Goal: Task Accomplishment & Management: Use online tool/utility

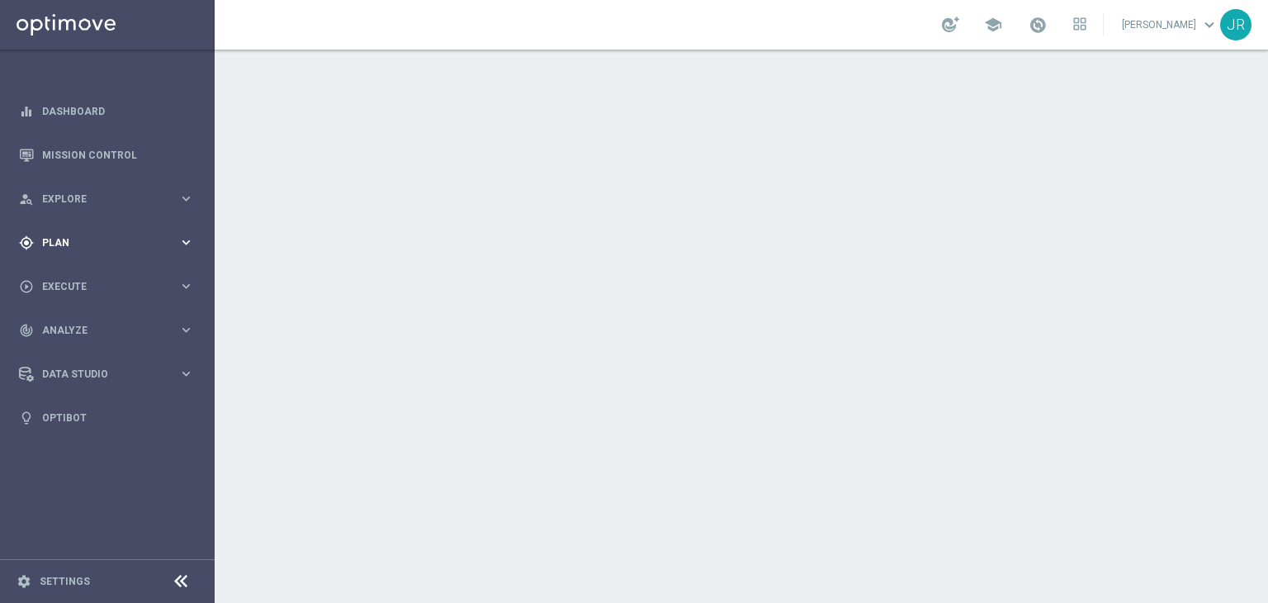
click at [62, 248] on div "gps_fixed Plan" at bounding box center [98, 242] width 159 height 15
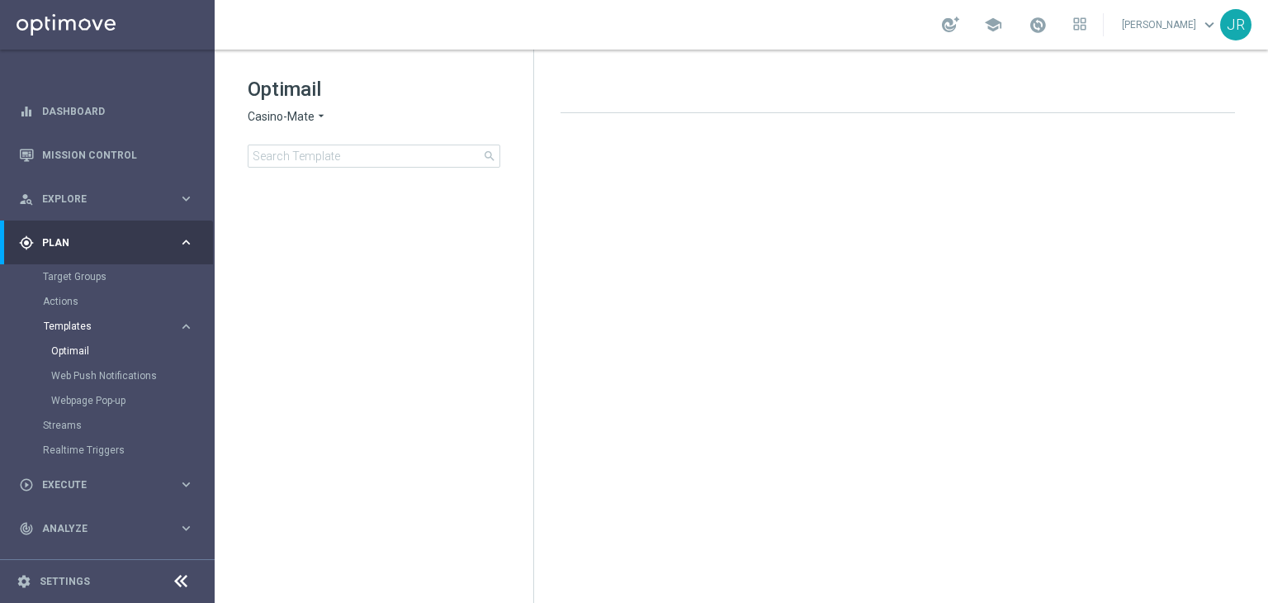
click at [76, 324] on span "Templates" at bounding box center [103, 326] width 118 height 10
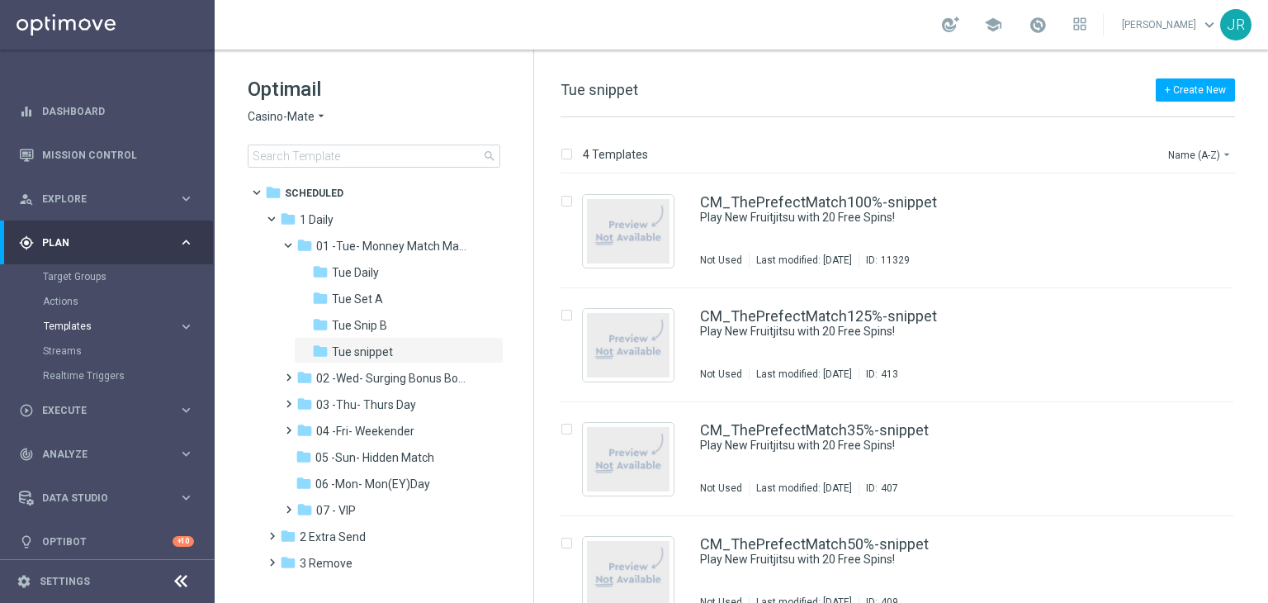
click at [73, 325] on span "Templates" at bounding box center [103, 326] width 118 height 10
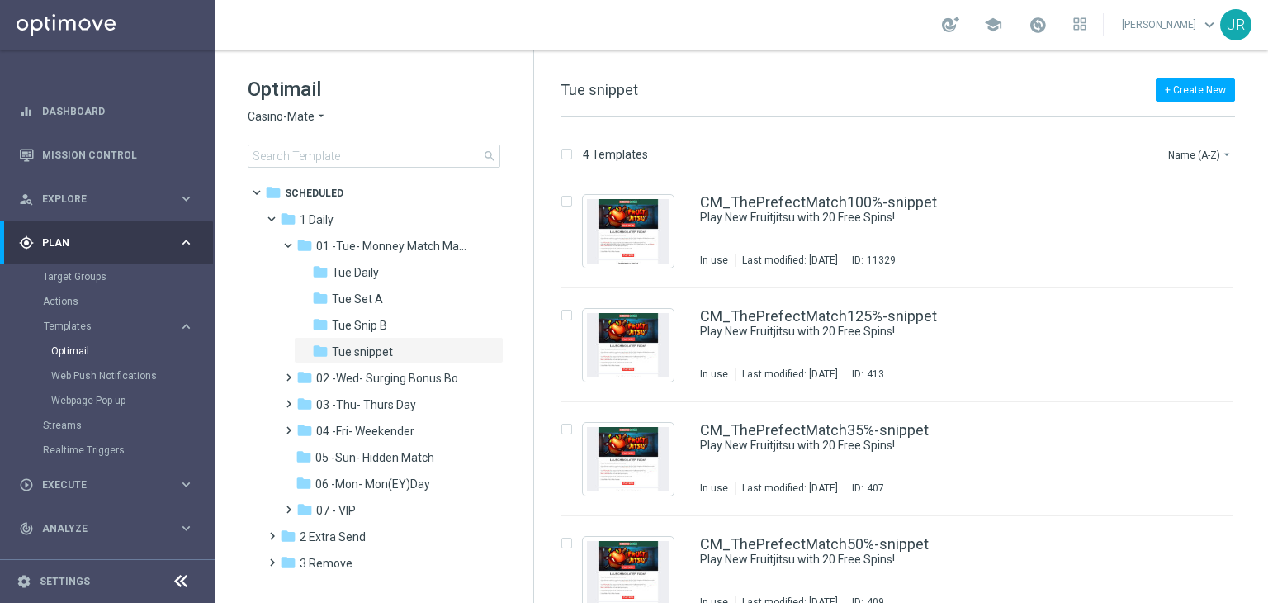
click at [290, 120] on span "Casino-Mate" at bounding box center [281, 117] width 67 height 16
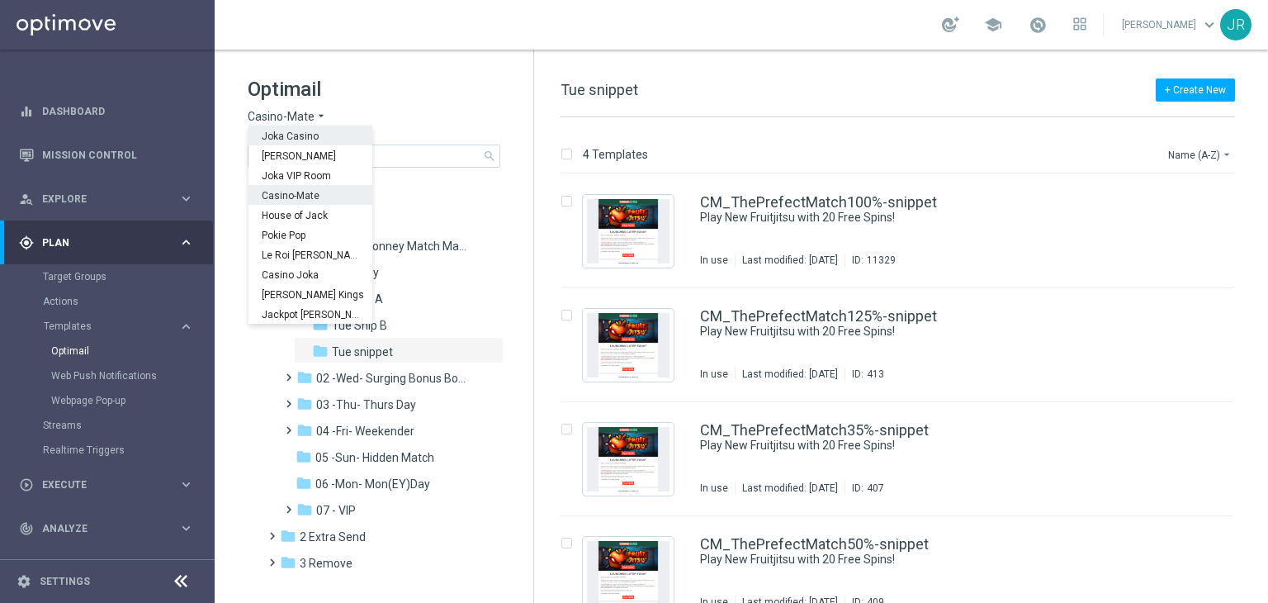
click at [0, 0] on span "Joka Casino" at bounding box center [0, 0] width 0 height 0
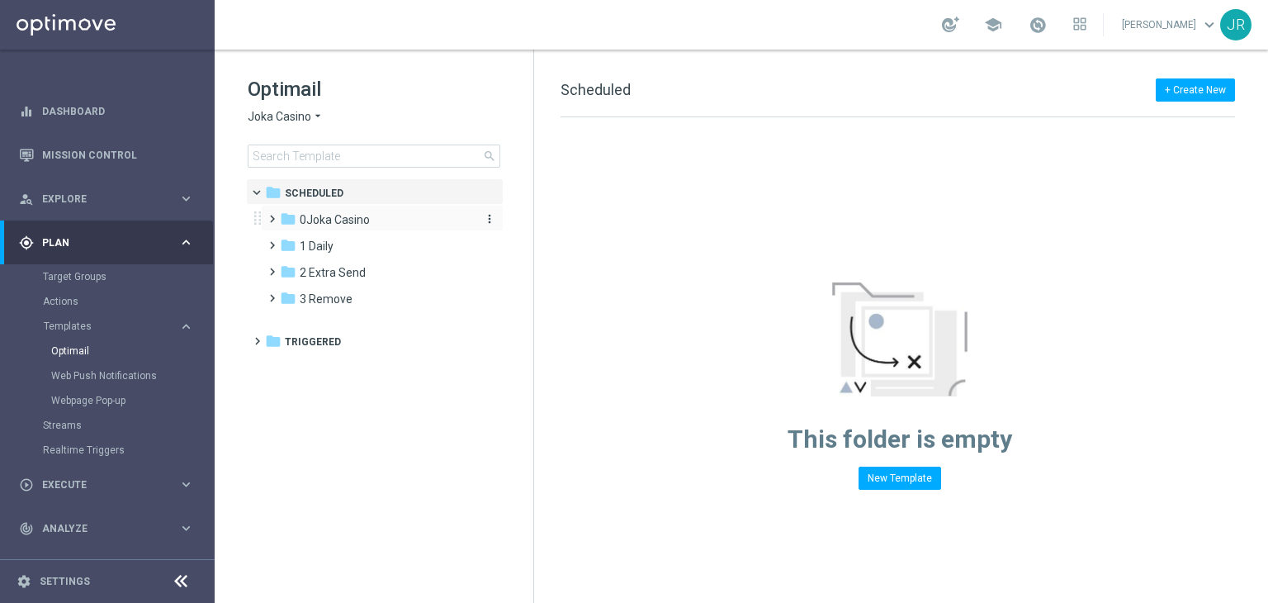
click at [353, 220] on span "0Joka Casino" at bounding box center [335, 219] width 70 height 15
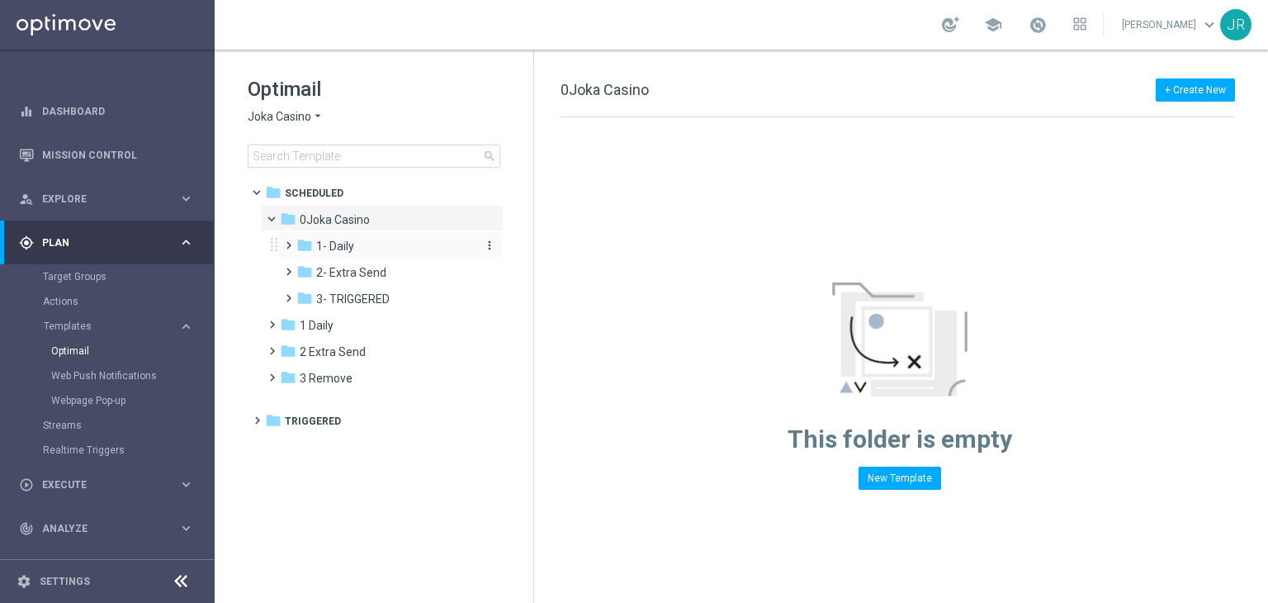
click at [348, 248] on span "1- Daily" at bounding box center [335, 246] width 38 height 15
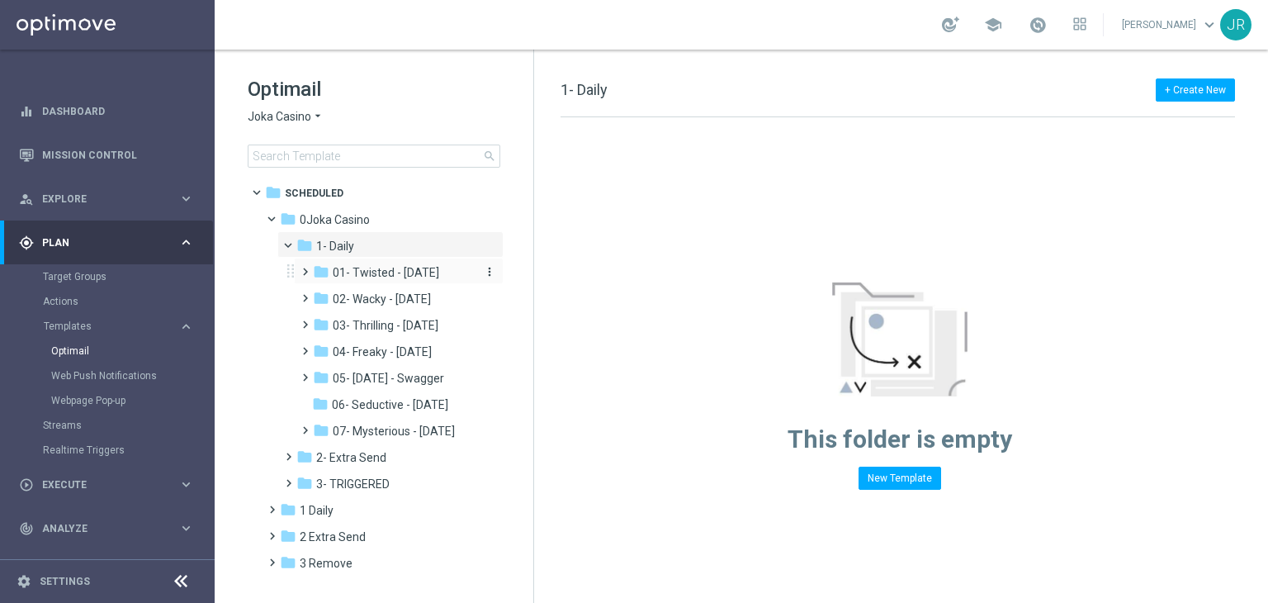
click at [372, 277] on span "01- Twisted - Tuesday" at bounding box center [386, 272] width 107 height 15
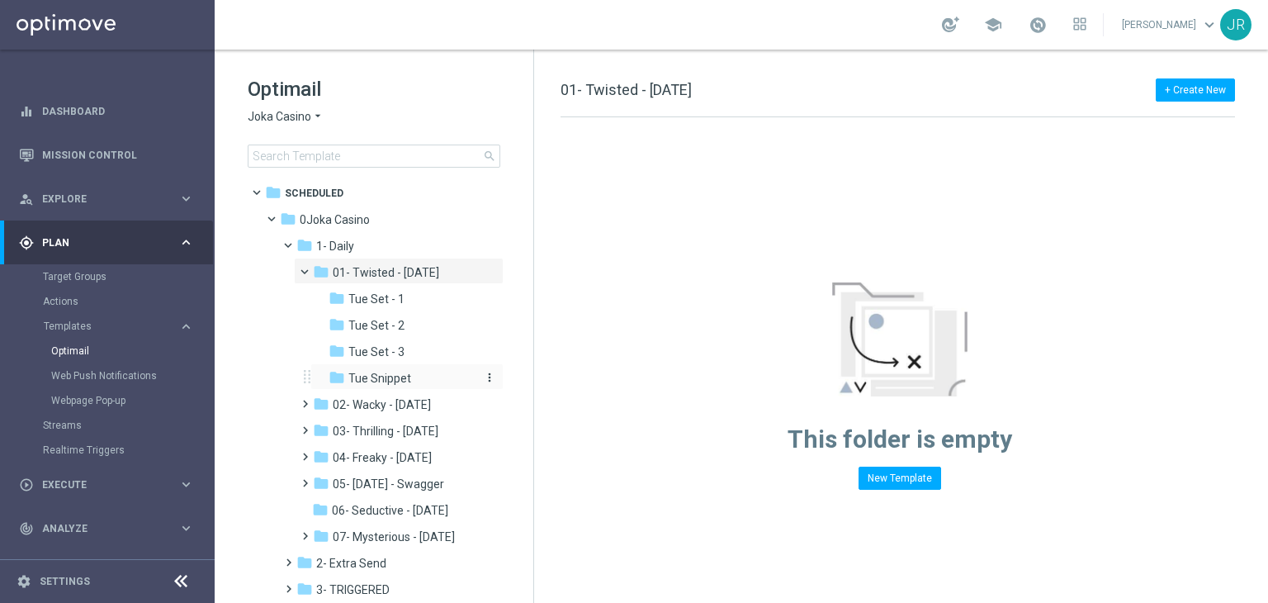
click at [387, 387] on div "folder Tue Snippet" at bounding box center [403, 378] width 149 height 19
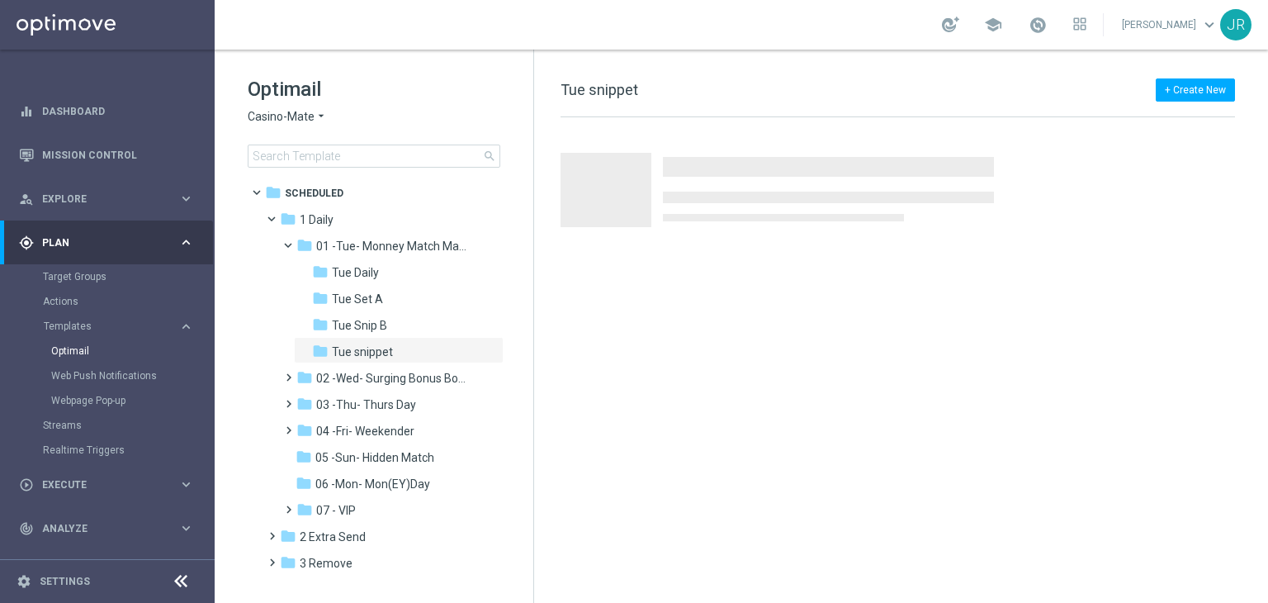
click at [311, 111] on span "Casino-Mate" at bounding box center [281, 117] width 67 height 16
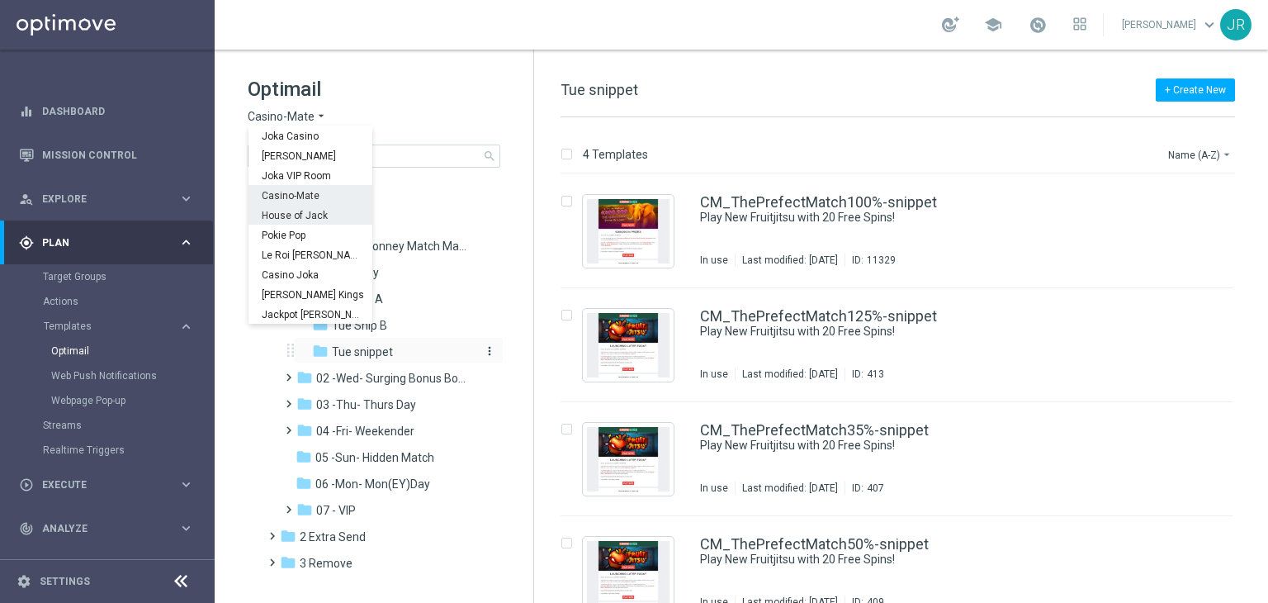
click at [373, 355] on span "Tue snippet" at bounding box center [362, 351] width 61 height 15
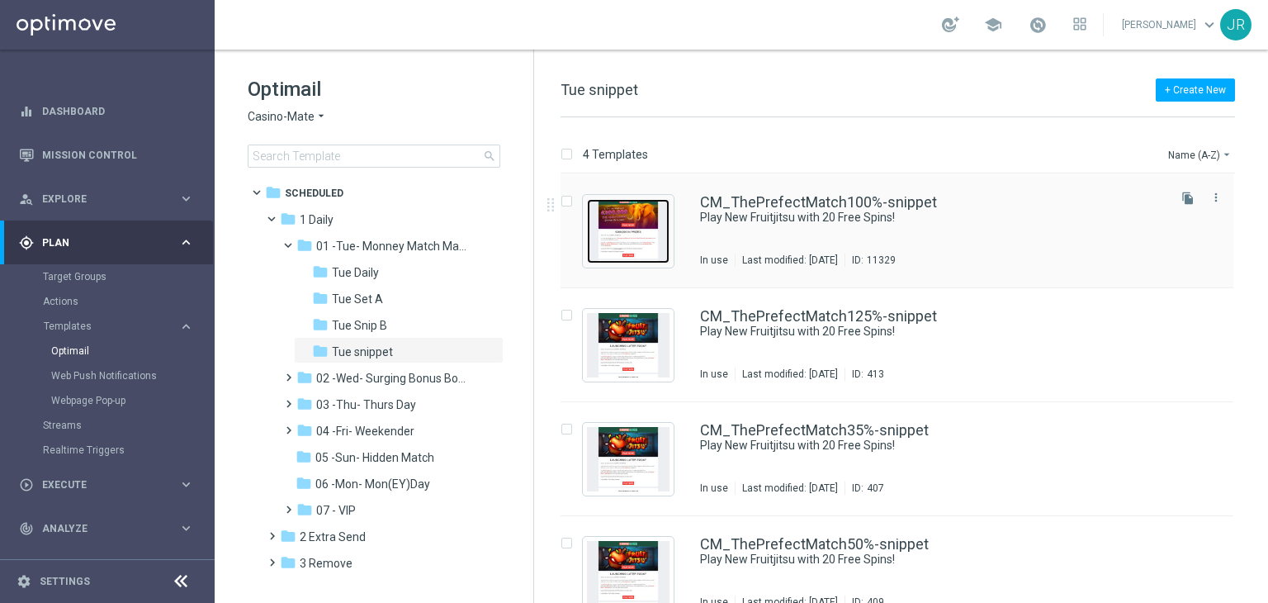
click at [657, 219] on img "Press SPACE to select this row." at bounding box center [628, 231] width 83 height 64
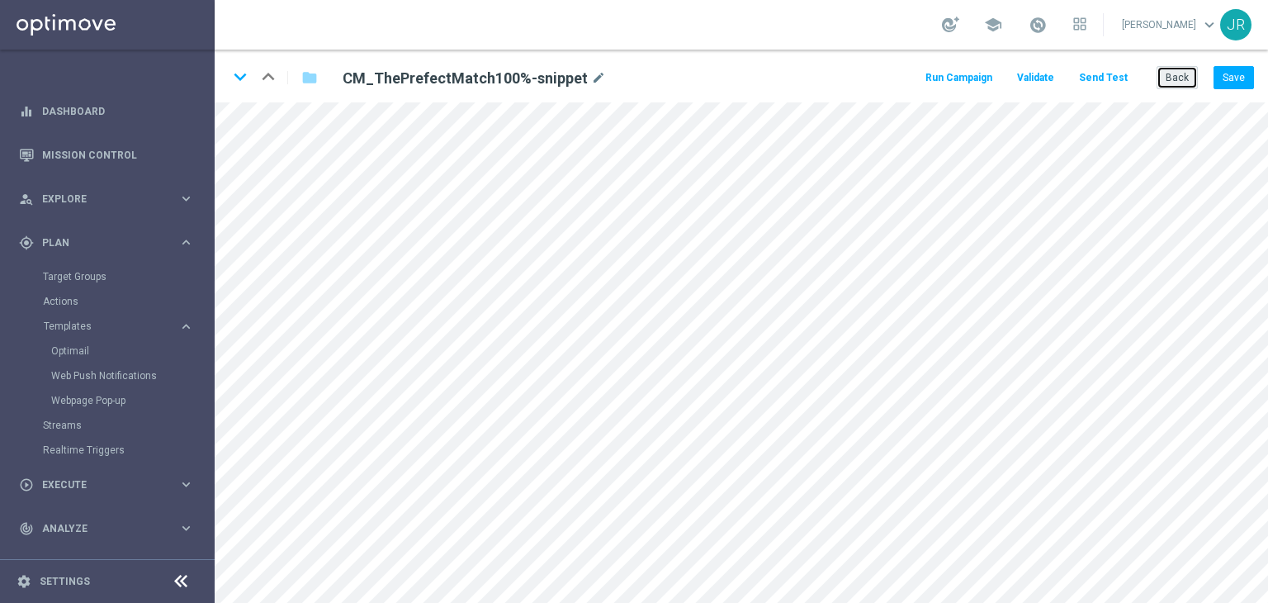
click at [1169, 79] on button "Back" at bounding box center [1177, 77] width 41 height 23
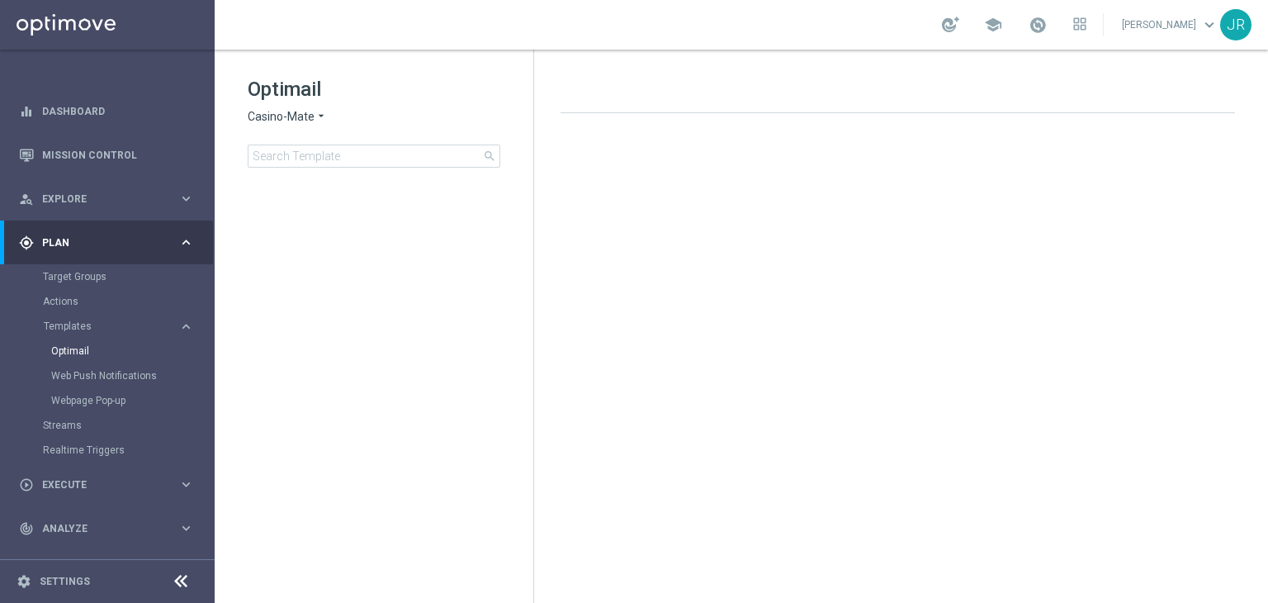
drag, startPoint x: 273, startPoint y: 111, endPoint x: 273, endPoint y: 120, distance: 9.1
click at [273, 110] on span "Casino-Mate" at bounding box center [281, 117] width 67 height 16
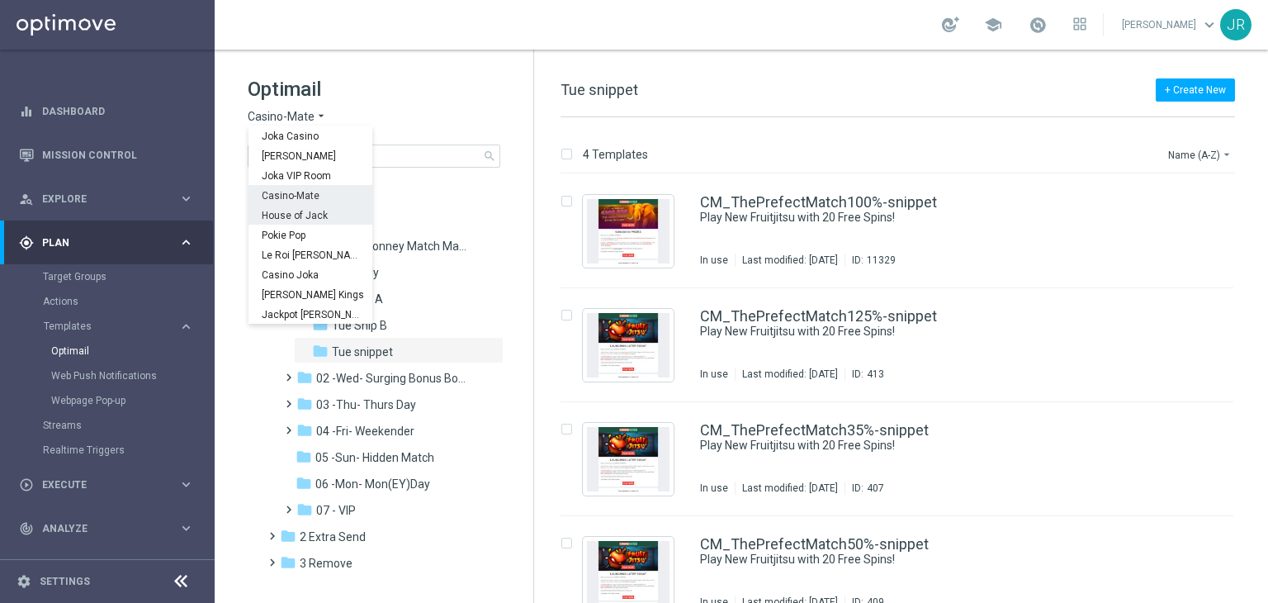
click at [0, 0] on span "House of Jack" at bounding box center [0, 0] width 0 height 0
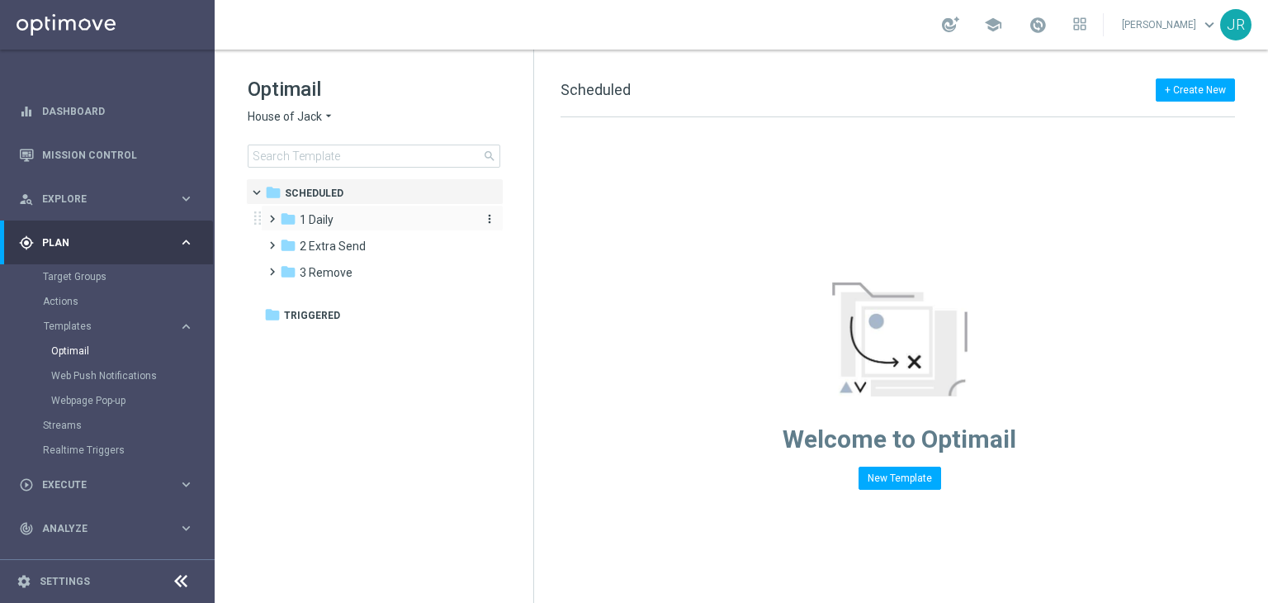
click at [360, 217] on div "folder 1 Daily" at bounding box center [375, 220] width 190 height 19
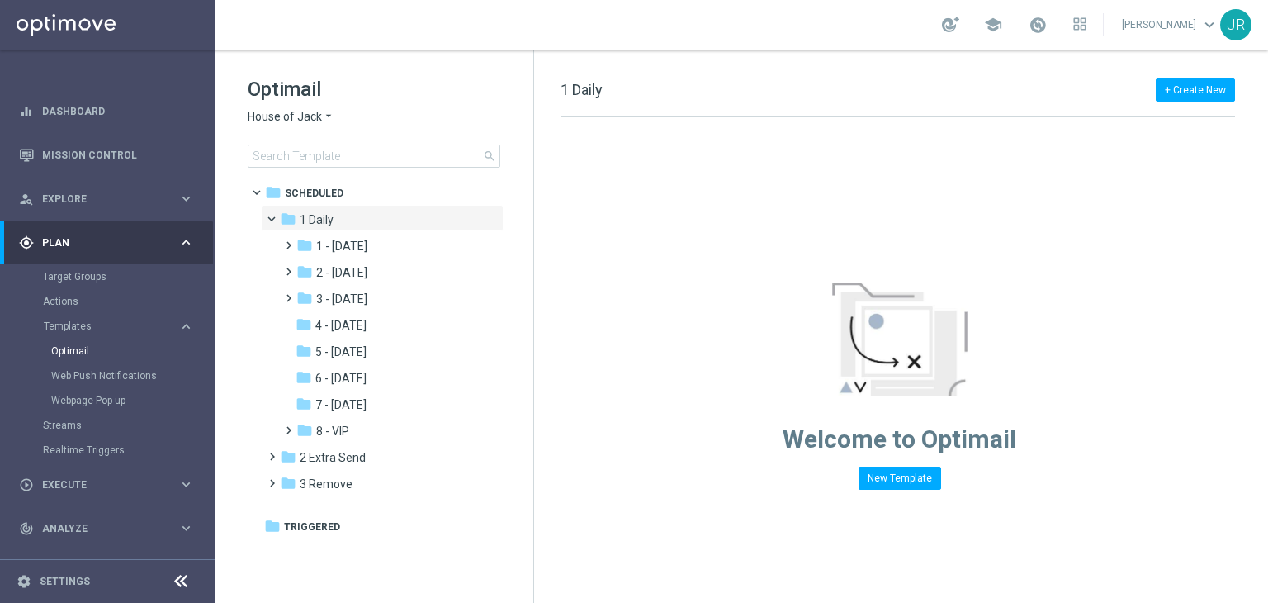
drag, startPoint x: 336, startPoint y: 245, endPoint x: 602, endPoint y: 307, distance: 273.0
click at [337, 245] on span "1 - [DATE]" at bounding box center [341, 246] width 51 height 15
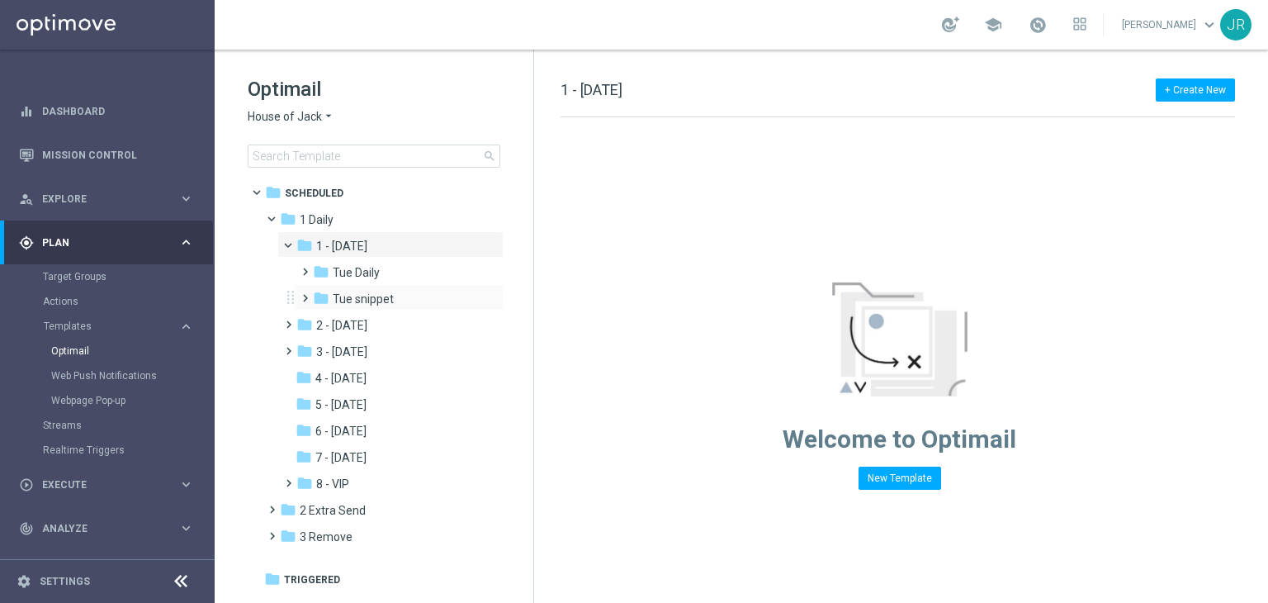
click at [363, 288] on div "folder Tue snippet more_vert" at bounding box center [399, 297] width 210 height 26
drag, startPoint x: 415, startPoint y: 299, endPoint x: 593, endPoint y: 306, distance: 178.5
click at [416, 301] on div "folder Tue snippet" at bounding box center [394, 299] width 162 height 19
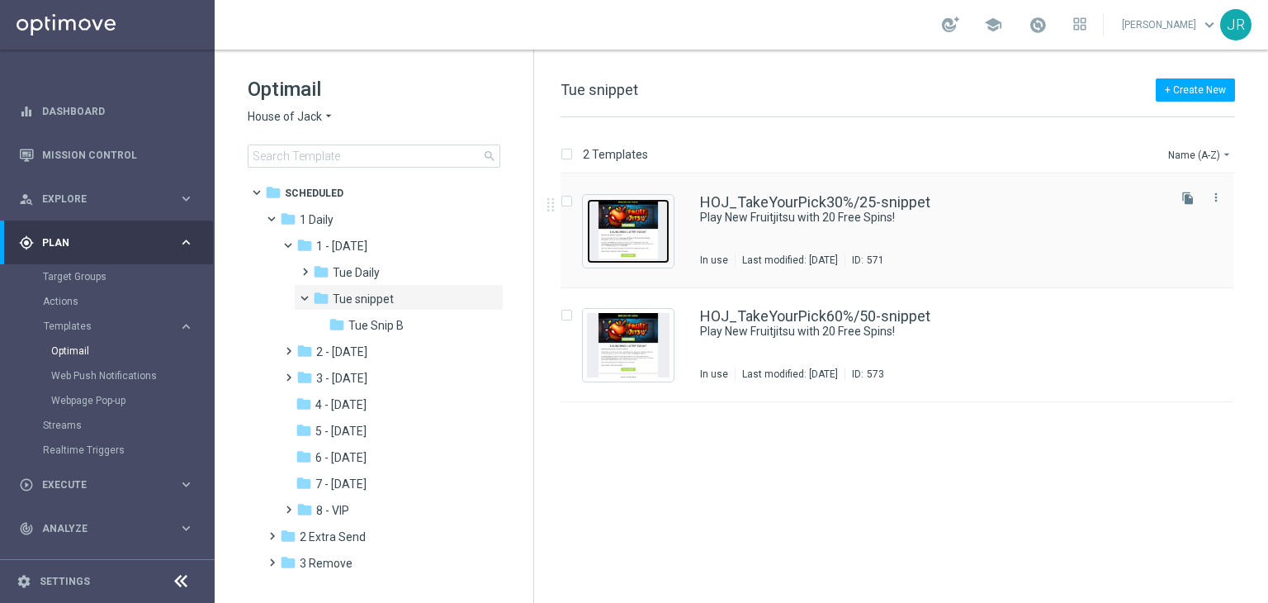
click at [627, 227] on img "Press SPACE to select this row." at bounding box center [628, 231] width 83 height 64
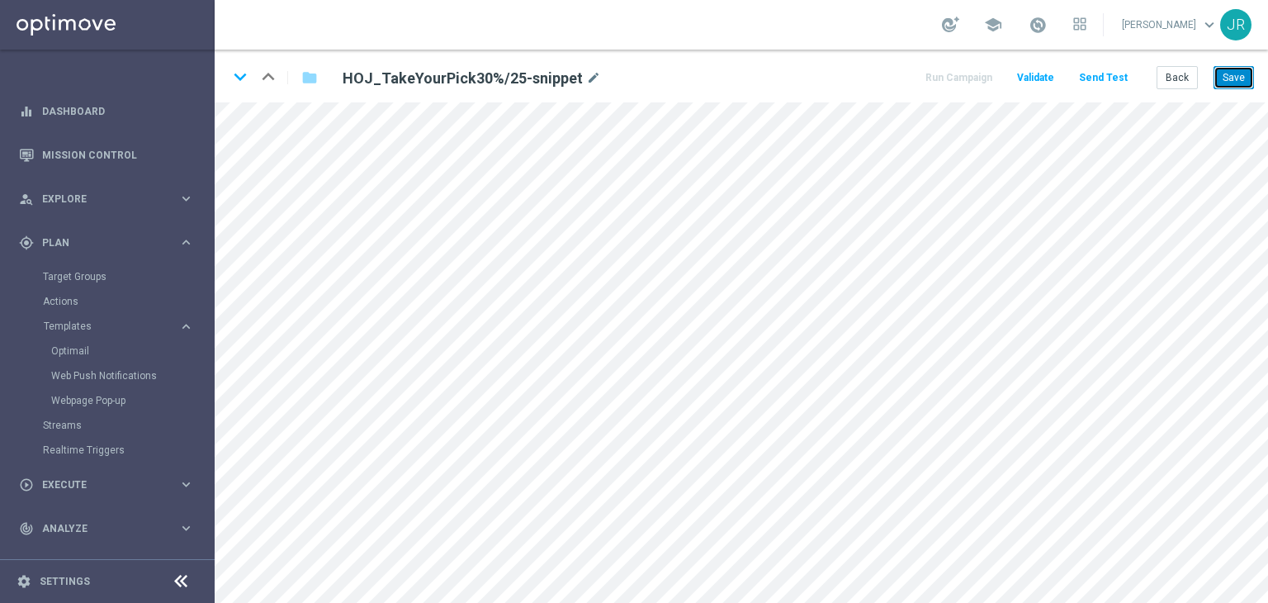
click at [1239, 67] on button "Save" at bounding box center [1234, 77] width 40 height 23
click at [1240, 78] on button "Save" at bounding box center [1234, 77] width 40 height 23
click at [1238, 73] on button "Save" at bounding box center [1234, 77] width 40 height 23
click at [1225, 81] on button "Save" at bounding box center [1234, 77] width 40 height 23
click at [1239, 78] on button "Save" at bounding box center [1234, 77] width 40 height 23
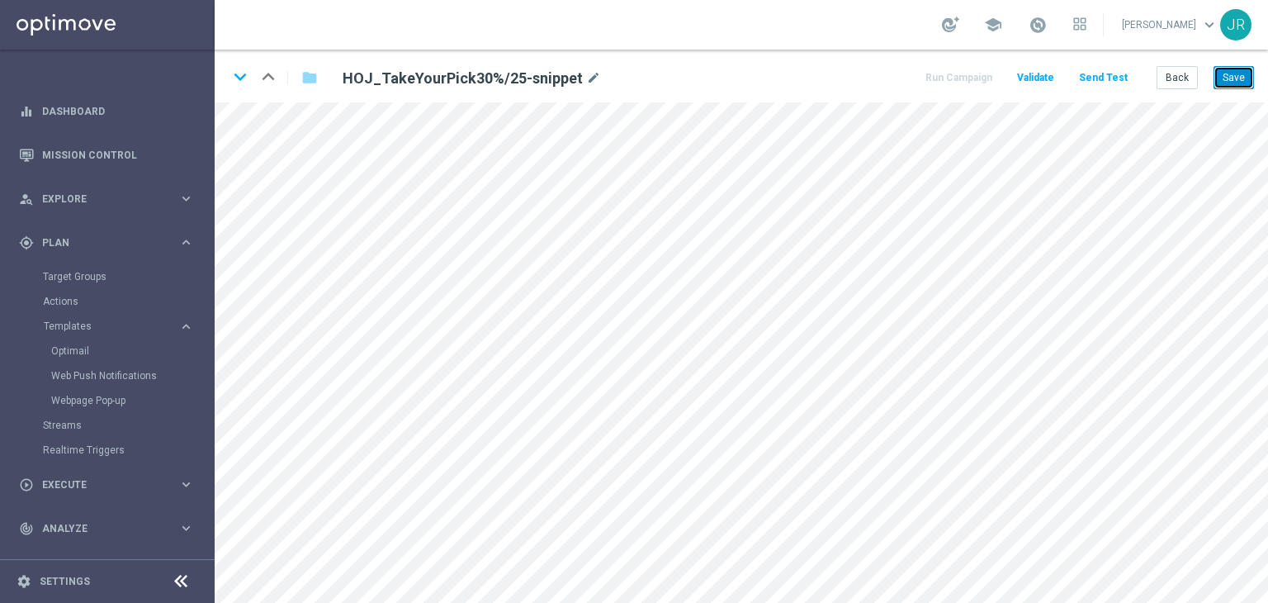
click at [1235, 75] on button "Save" at bounding box center [1234, 77] width 40 height 23
click at [1239, 81] on button "Save" at bounding box center [1234, 77] width 40 height 23
click at [1232, 83] on button "Save" at bounding box center [1234, 77] width 40 height 23
click at [1229, 83] on button "Save" at bounding box center [1234, 77] width 40 height 23
click at [1246, 72] on button "Save" at bounding box center [1234, 77] width 40 height 23
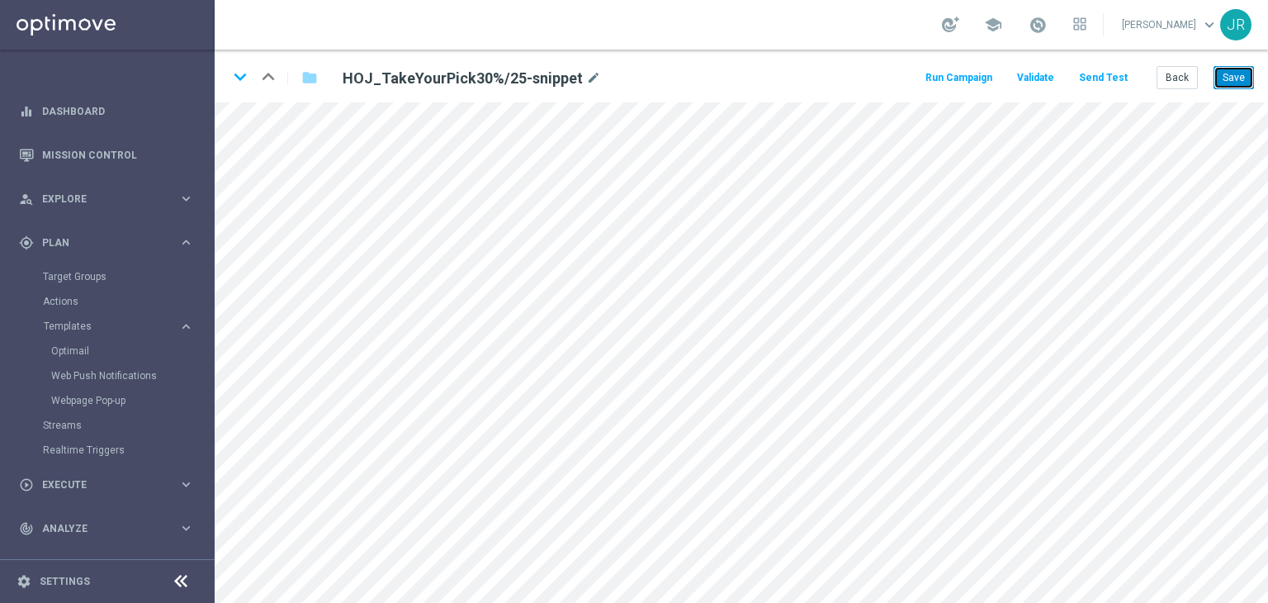
click at [1232, 87] on button "Save" at bounding box center [1234, 77] width 40 height 23
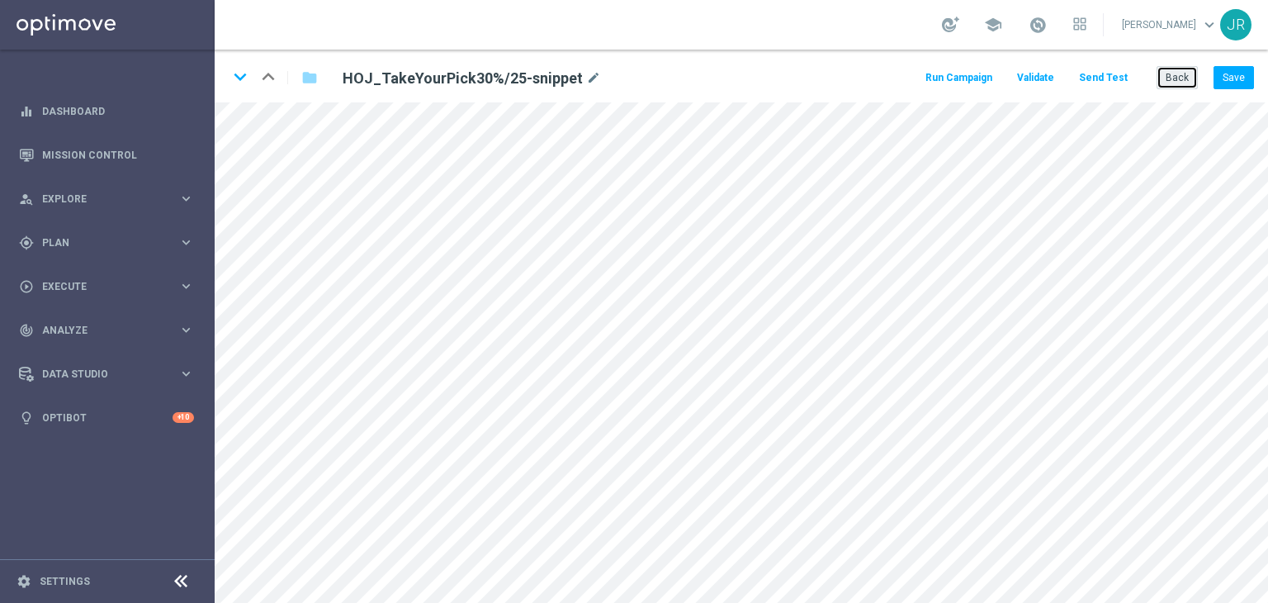
click at [1172, 81] on button "Back" at bounding box center [1177, 77] width 41 height 23
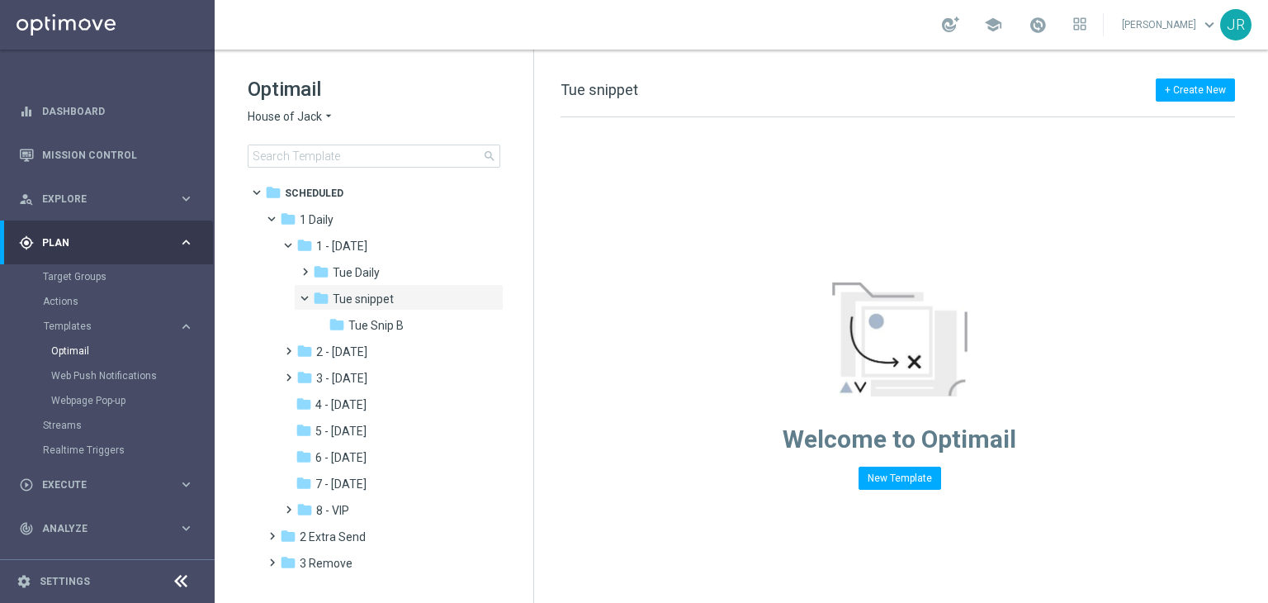
click at [291, 121] on span "House of Jack" at bounding box center [285, 117] width 74 height 16
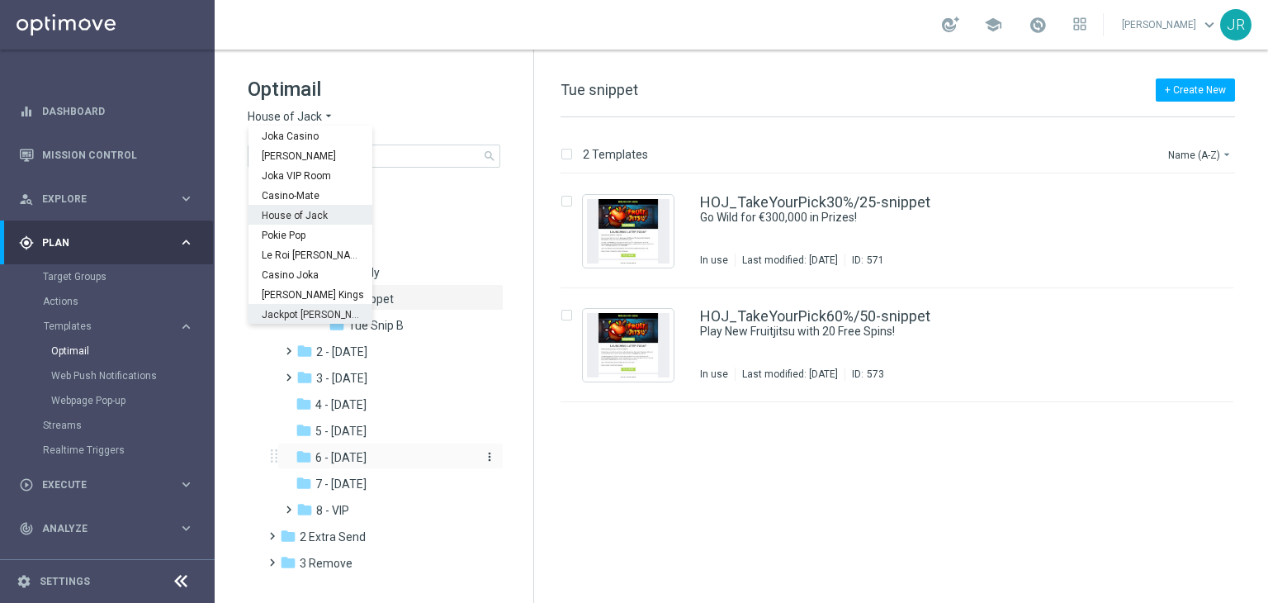
click at [362, 453] on span "6 - [DATE]" at bounding box center [340, 457] width 51 height 15
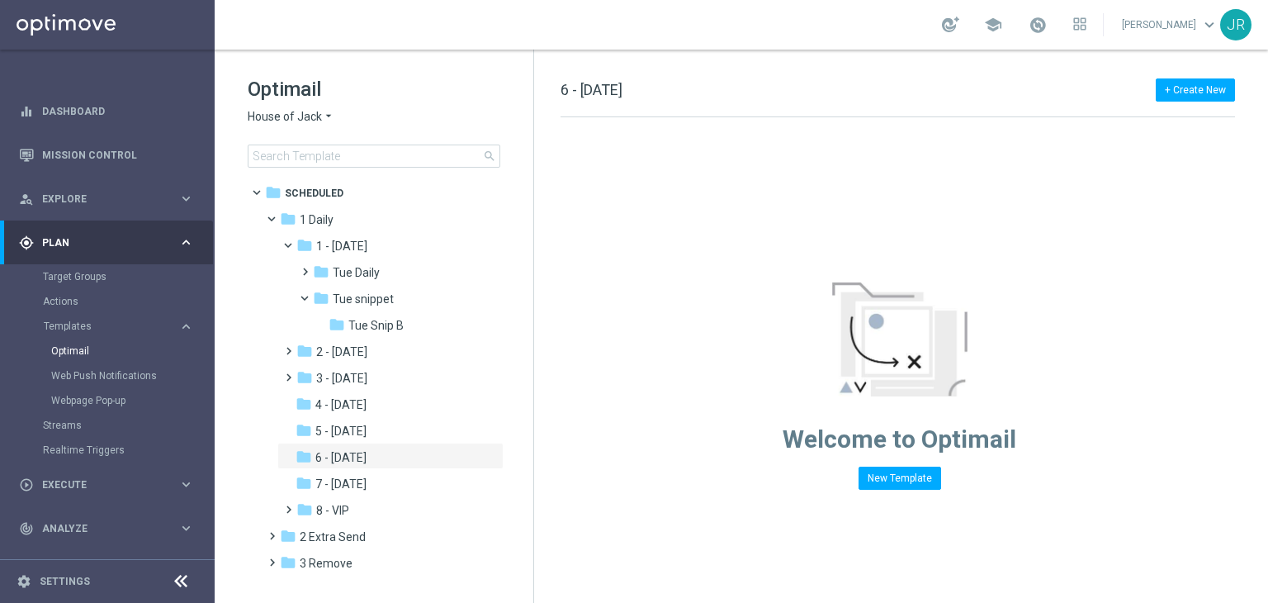
click at [267, 119] on span "House of Jack" at bounding box center [285, 117] width 74 height 16
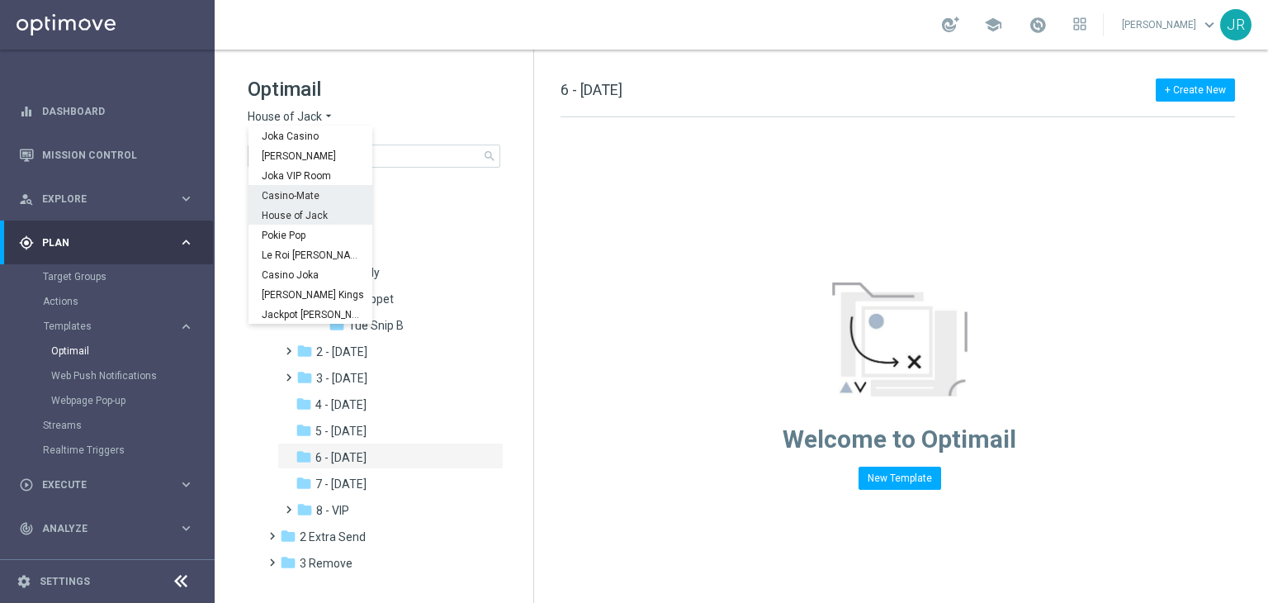
click at [0, 0] on span "Casino-Mate" at bounding box center [0, 0] width 0 height 0
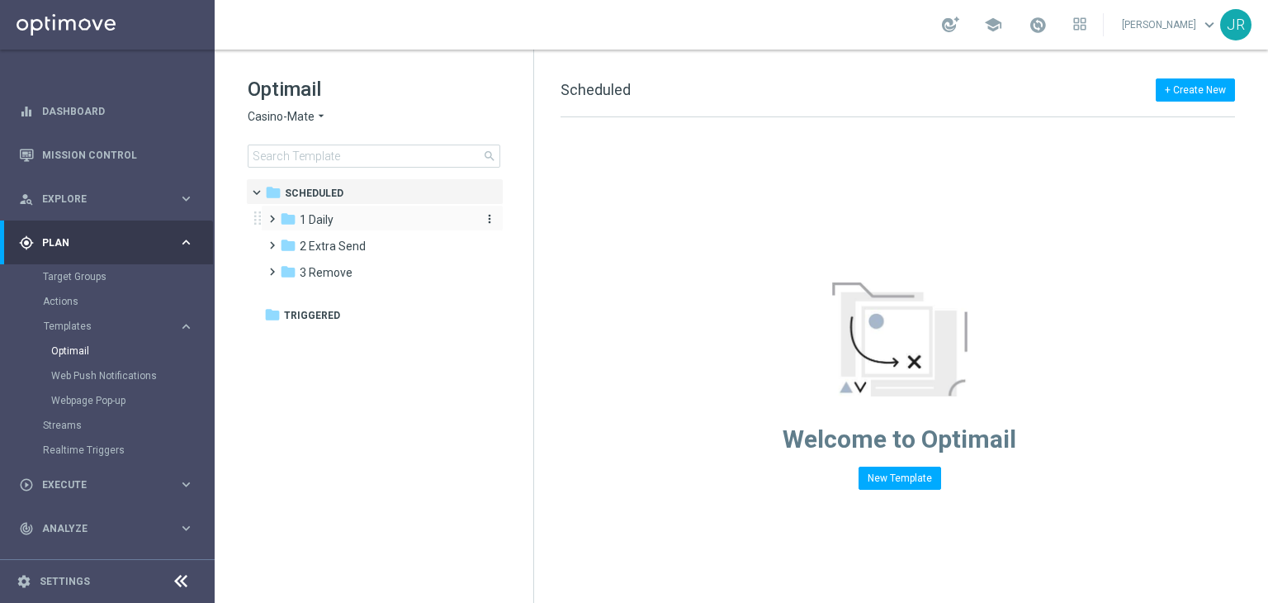
click at [360, 225] on div "folder 1 Daily" at bounding box center [375, 220] width 190 height 19
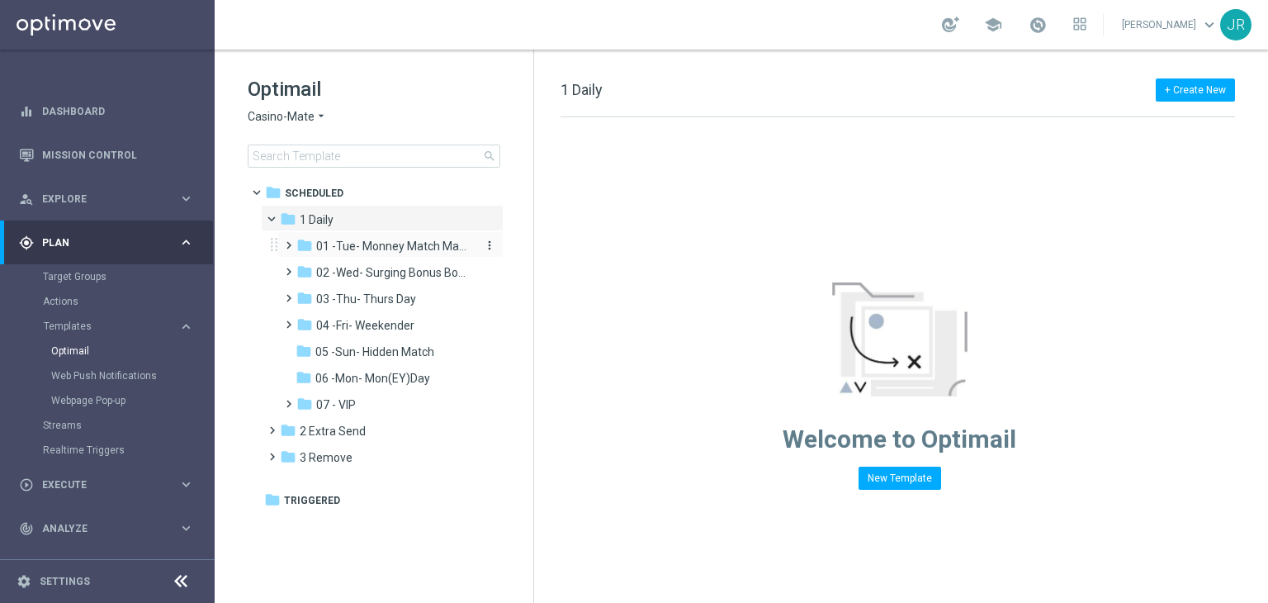
click at [347, 251] on span "01 -Tue- Monney Match Maker" at bounding box center [394, 246] width 156 height 15
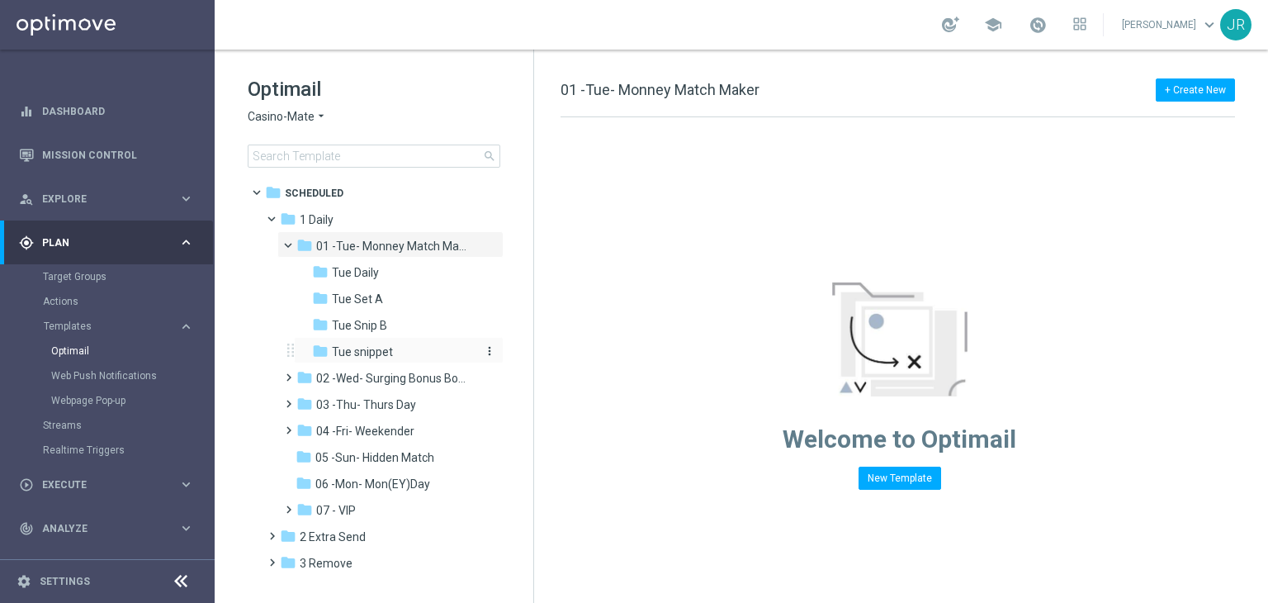
click at [358, 351] on span "Tue snippet" at bounding box center [362, 351] width 61 height 15
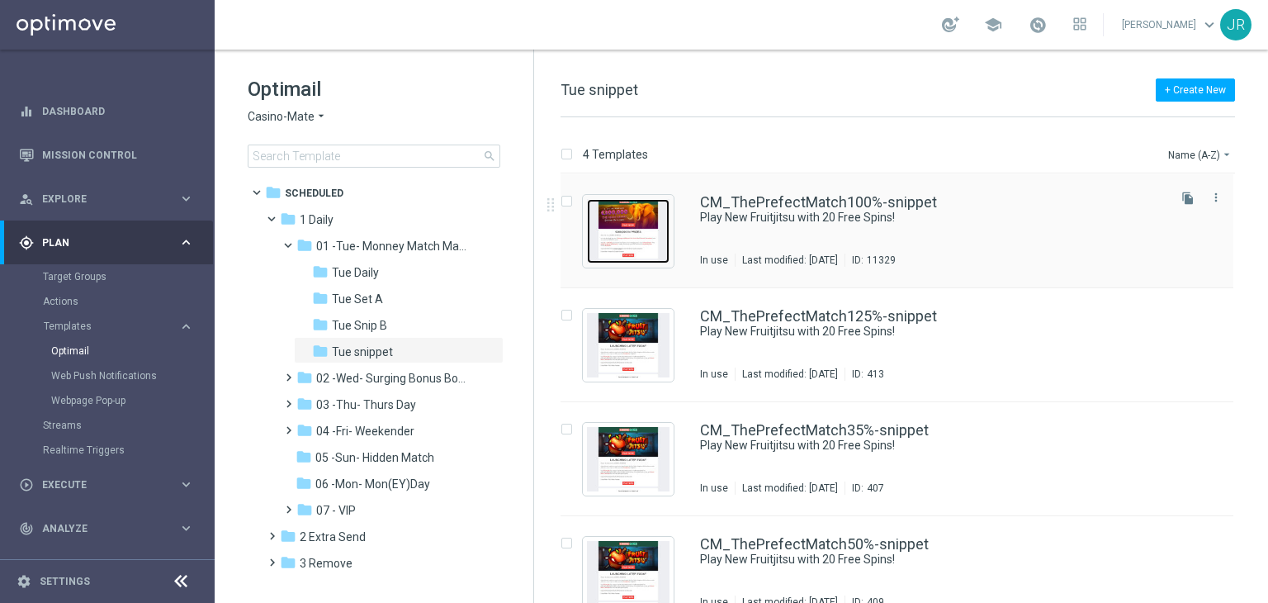
click at [630, 235] on img "Press SPACE to select this row." at bounding box center [628, 231] width 83 height 64
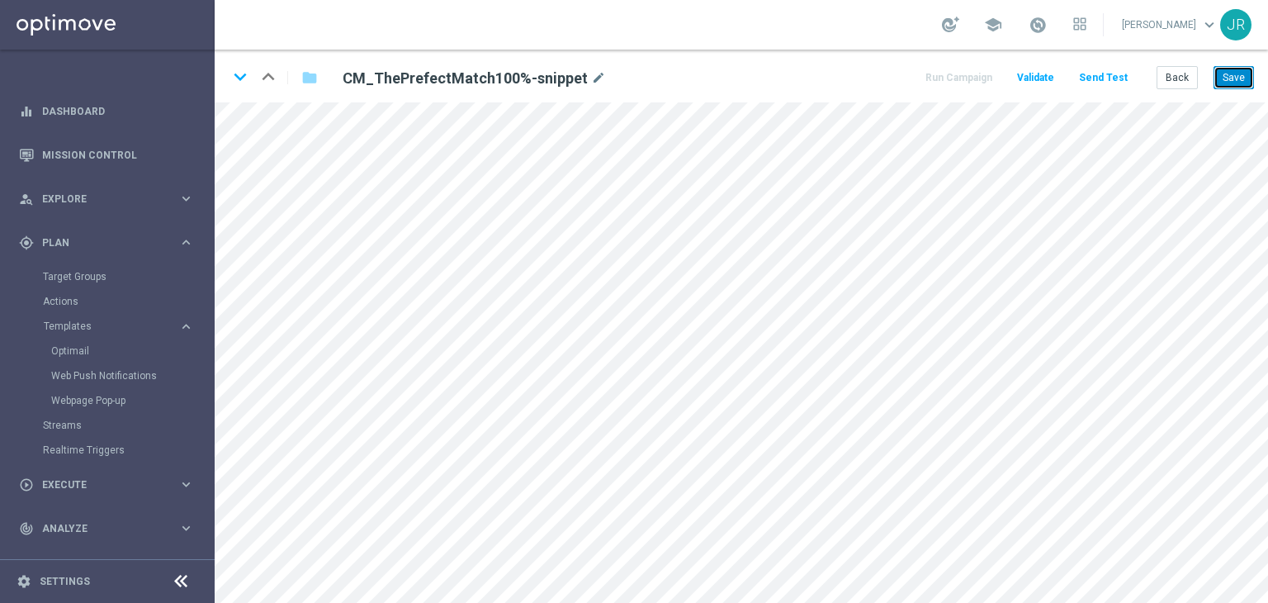
click at [1244, 77] on button "Save" at bounding box center [1234, 77] width 40 height 23
click at [1242, 83] on button "Save" at bounding box center [1234, 77] width 40 height 23
click at [1229, 83] on button "Save" at bounding box center [1234, 77] width 40 height 23
click at [1245, 78] on button "Save" at bounding box center [1234, 77] width 40 height 23
drag, startPoint x: 1242, startPoint y: 73, endPoint x: 1156, endPoint y: 89, distance: 87.3
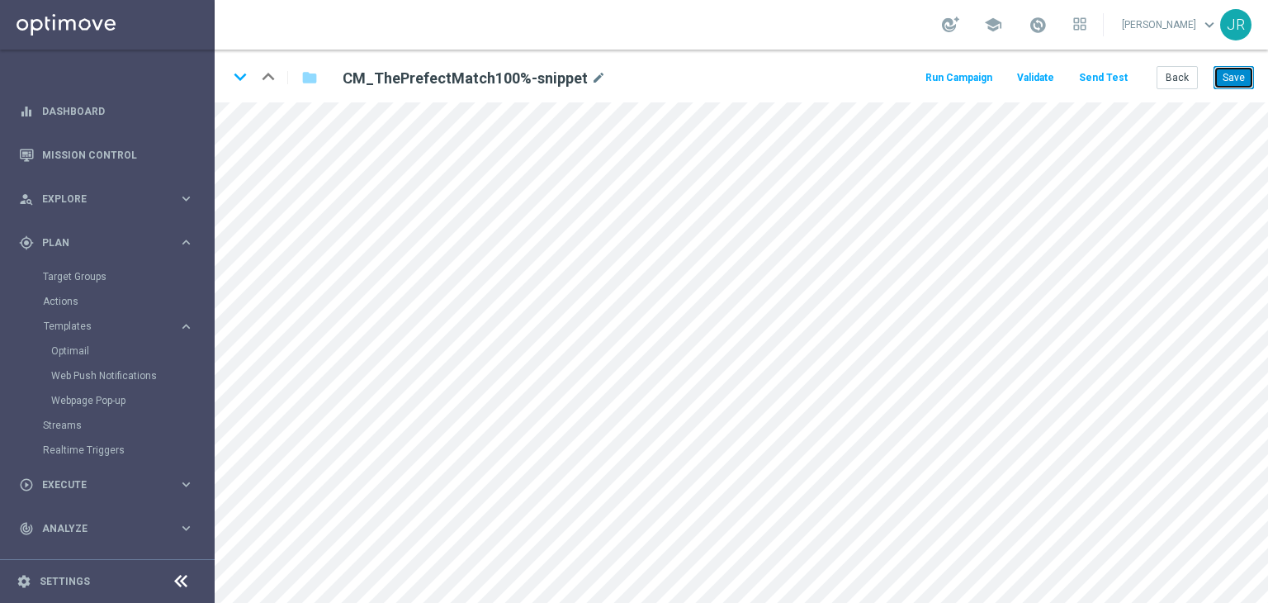
click at [1242, 73] on button "Save" at bounding box center [1234, 77] width 40 height 23
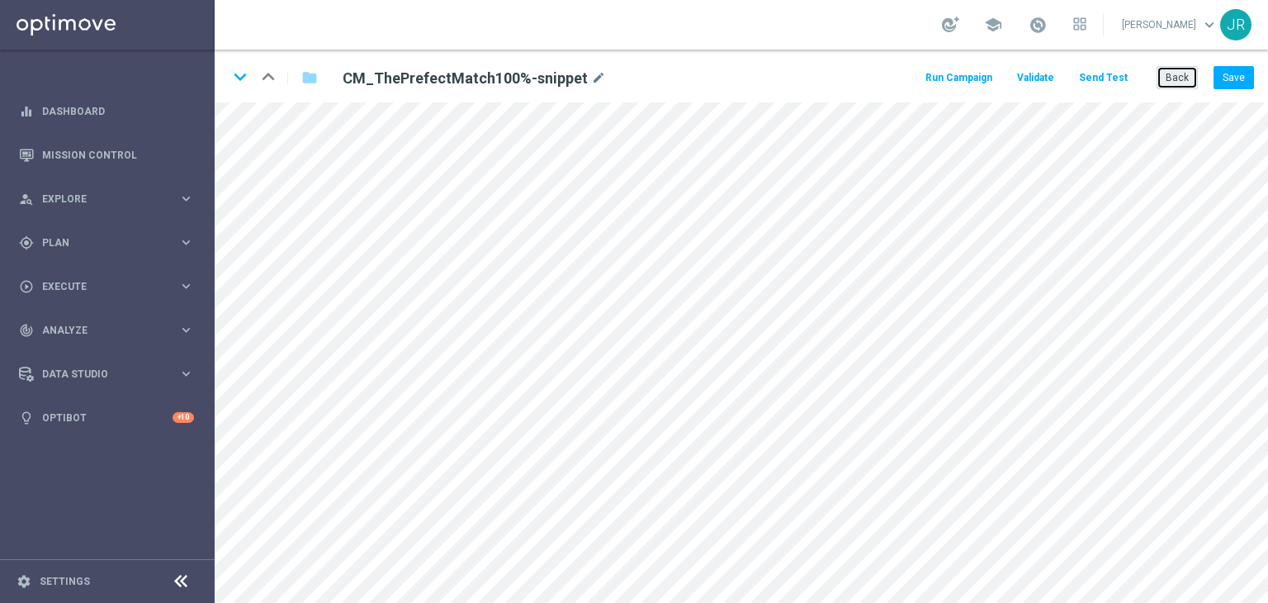
click at [1161, 79] on button "Back" at bounding box center [1177, 77] width 41 height 23
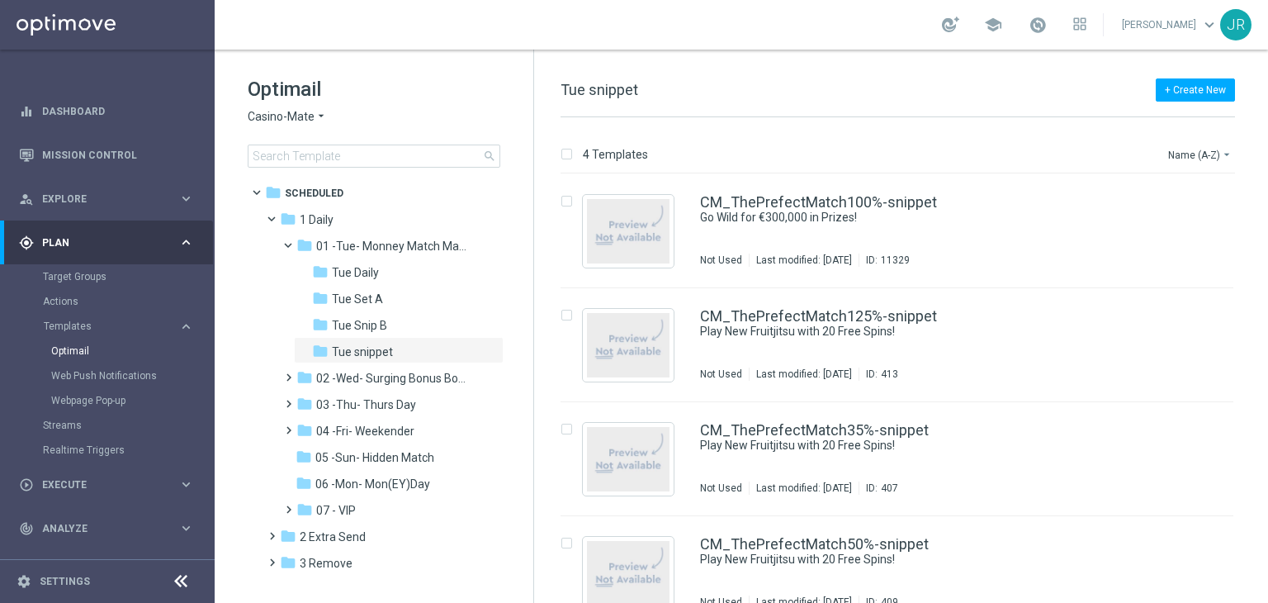
drag, startPoint x: 354, startPoint y: 402, endPoint x: 784, endPoint y: 381, distance: 430.0
click at [354, 403] on span "03 -Thu- Thurs Day" at bounding box center [366, 404] width 100 height 15
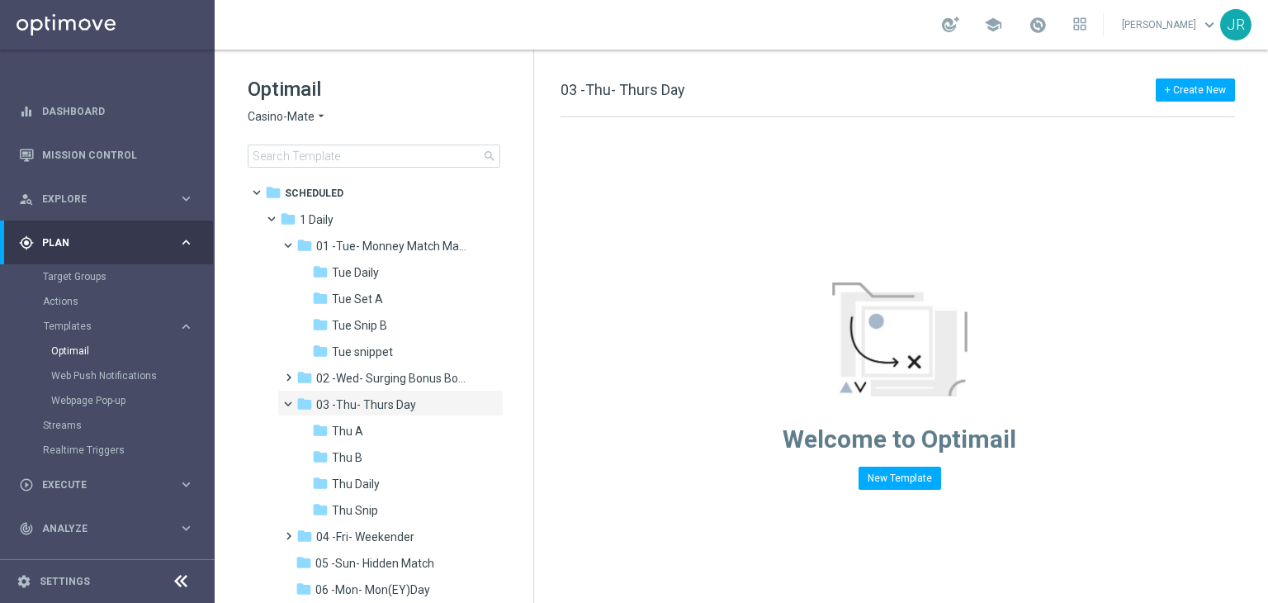
drag, startPoint x: 366, startPoint y: 503, endPoint x: 562, endPoint y: 458, distance: 200.7
click at [366, 503] on span "Thu Snip" at bounding box center [355, 510] width 46 height 15
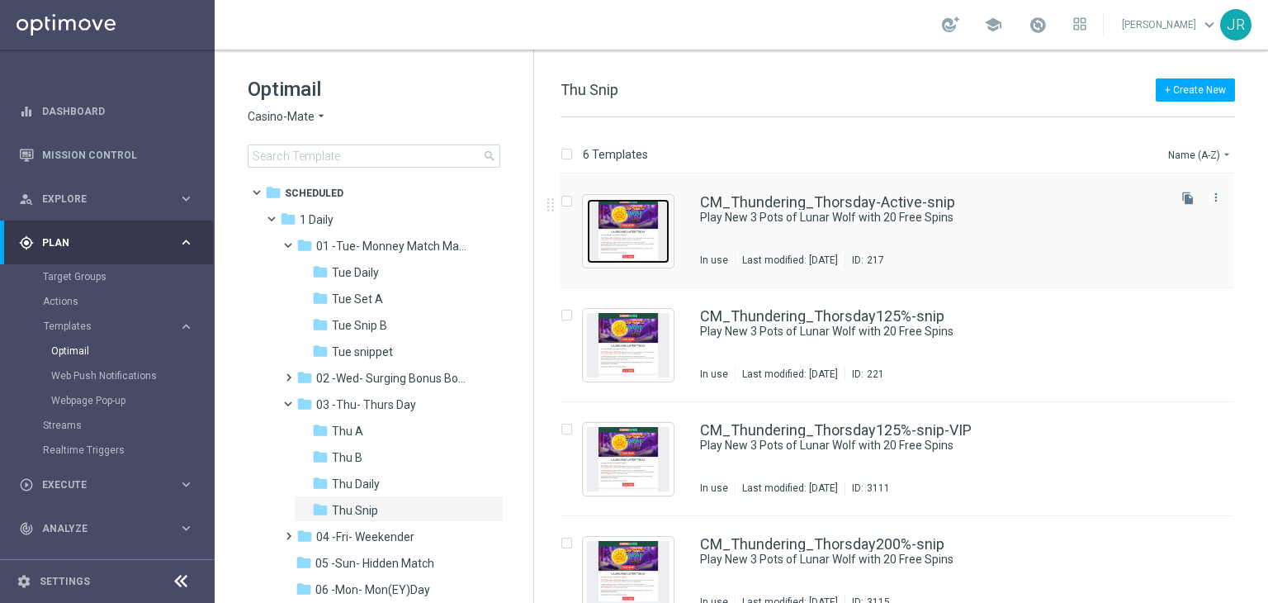
click at [623, 239] on img "Press SPACE to select this row." at bounding box center [628, 231] width 83 height 64
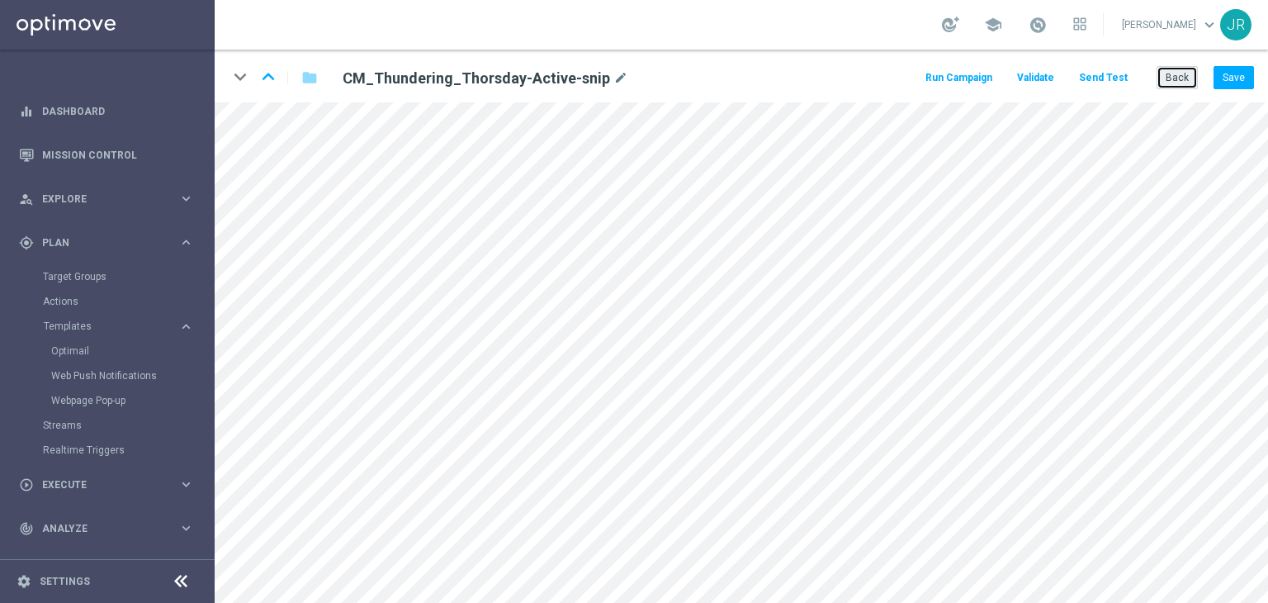
click at [1160, 80] on button "Back" at bounding box center [1177, 77] width 41 height 23
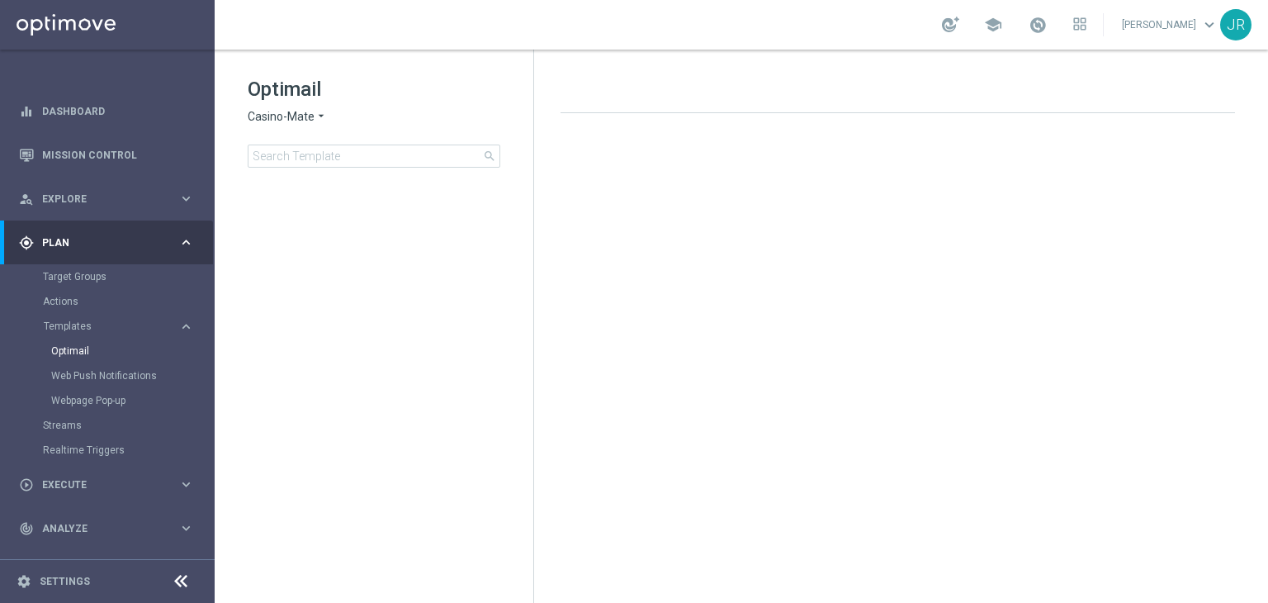
click at [271, 120] on span "Casino-Mate" at bounding box center [281, 117] width 67 height 16
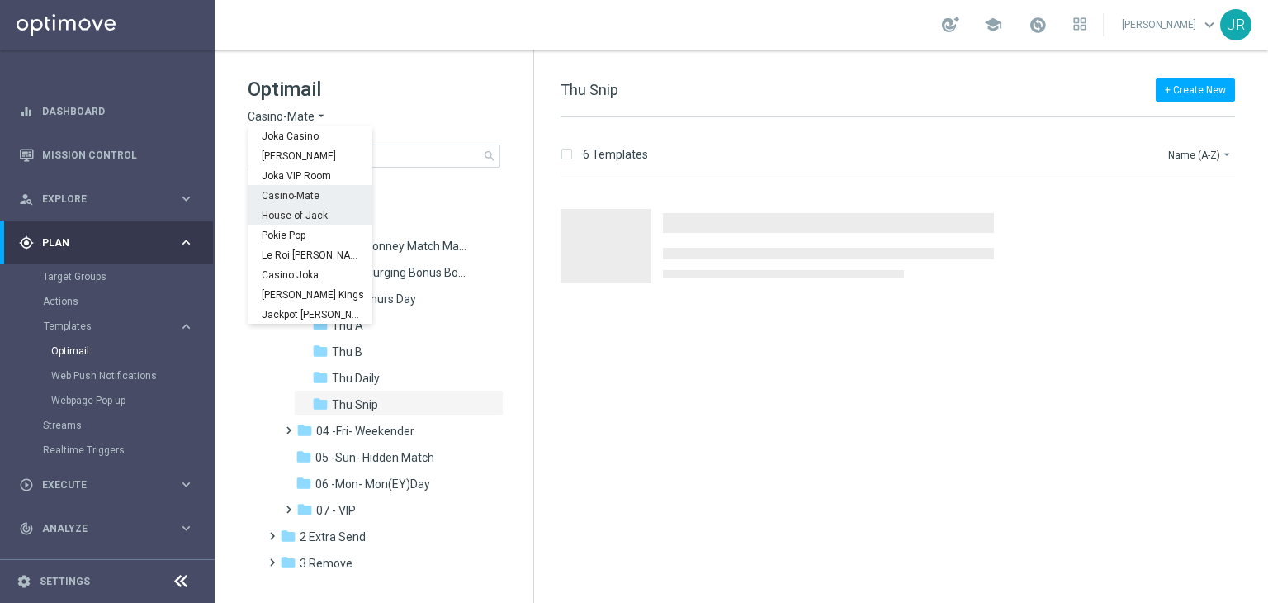
click at [0, 0] on span "House of Jack" at bounding box center [0, 0] width 0 height 0
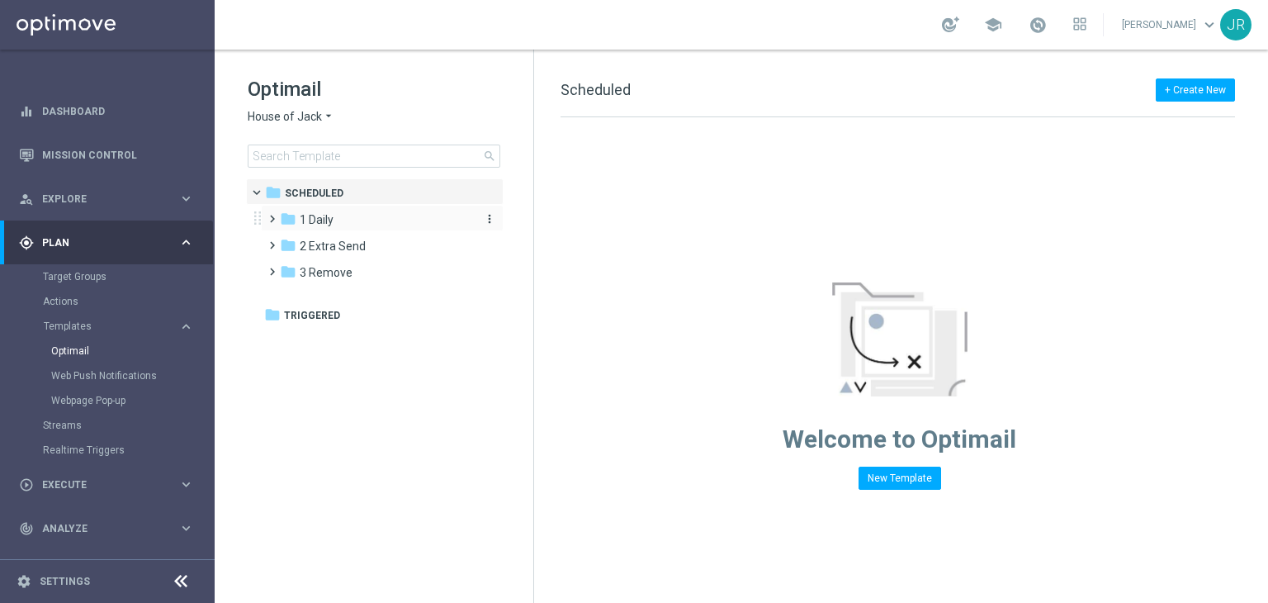
click at [324, 225] on span "1 Daily" at bounding box center [317, 219] width 34 height 15
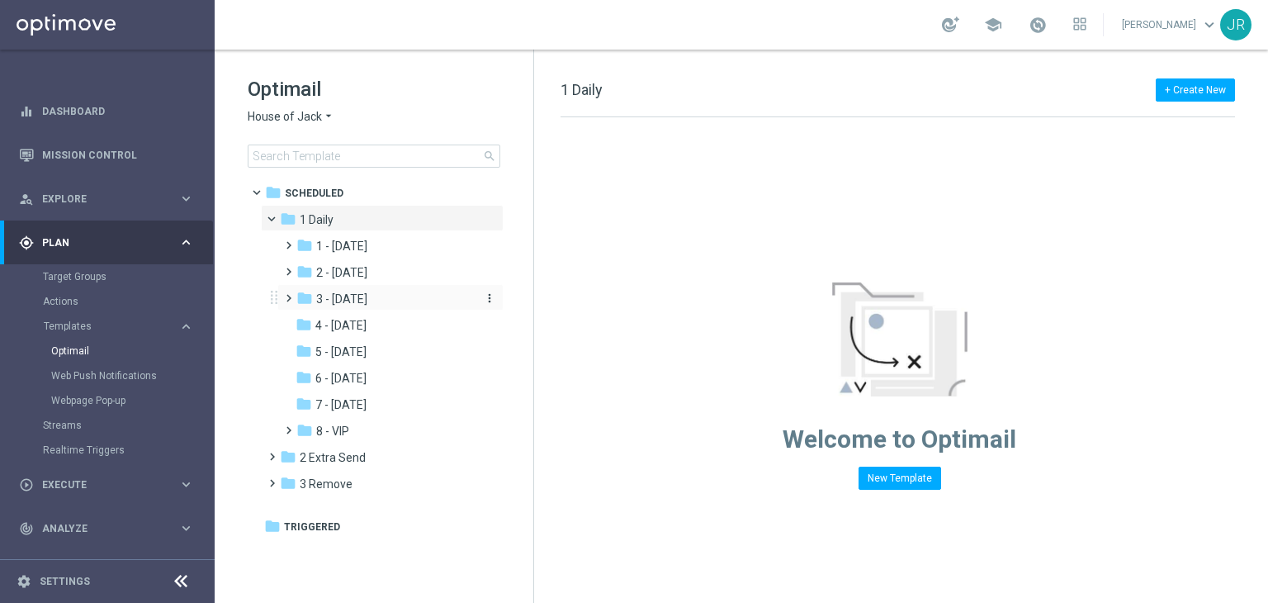
click at [337, 301] on span "3 - [DATE]" at bounding box center [341, 299] width 51 height 15
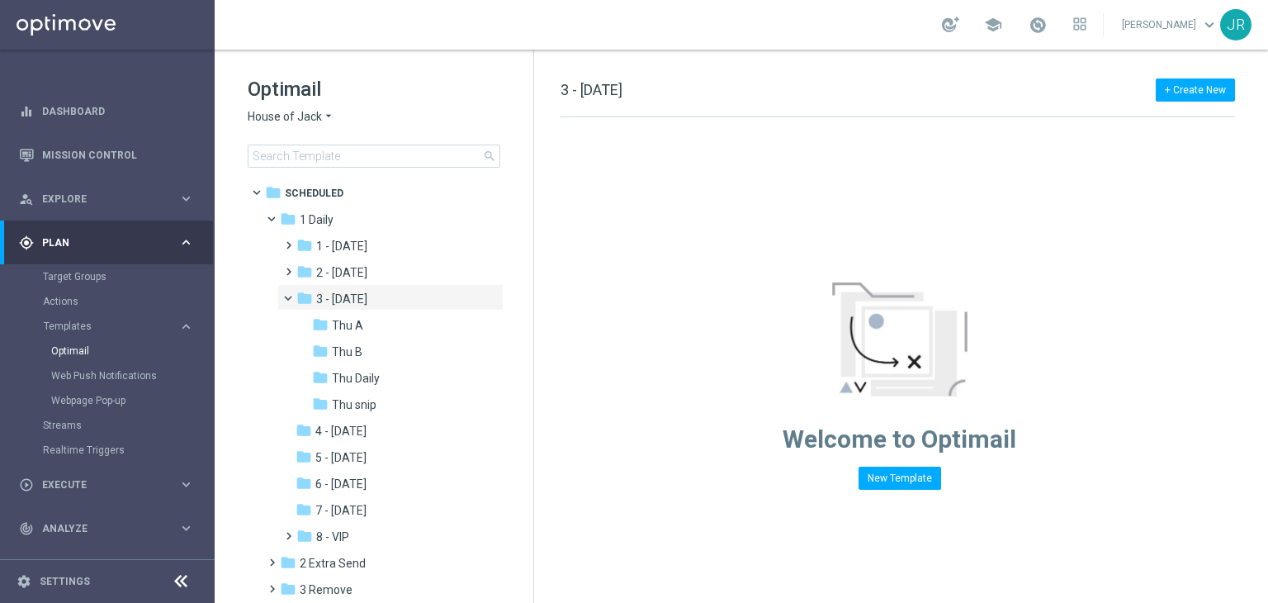
click at [356, 402] on span "Thu snip" at bounding box center [354, 404] width 45 height 15
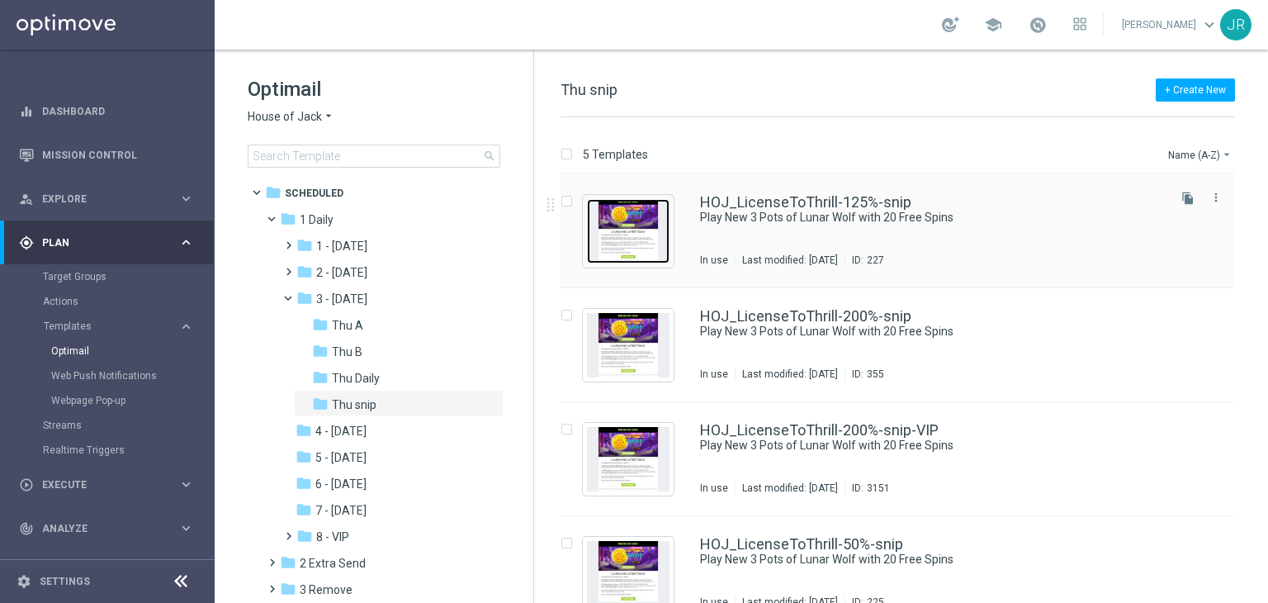
click at [624, 231] on img "Press SPACE to select this row." at bounding box center [628, 231] width 83 height 64
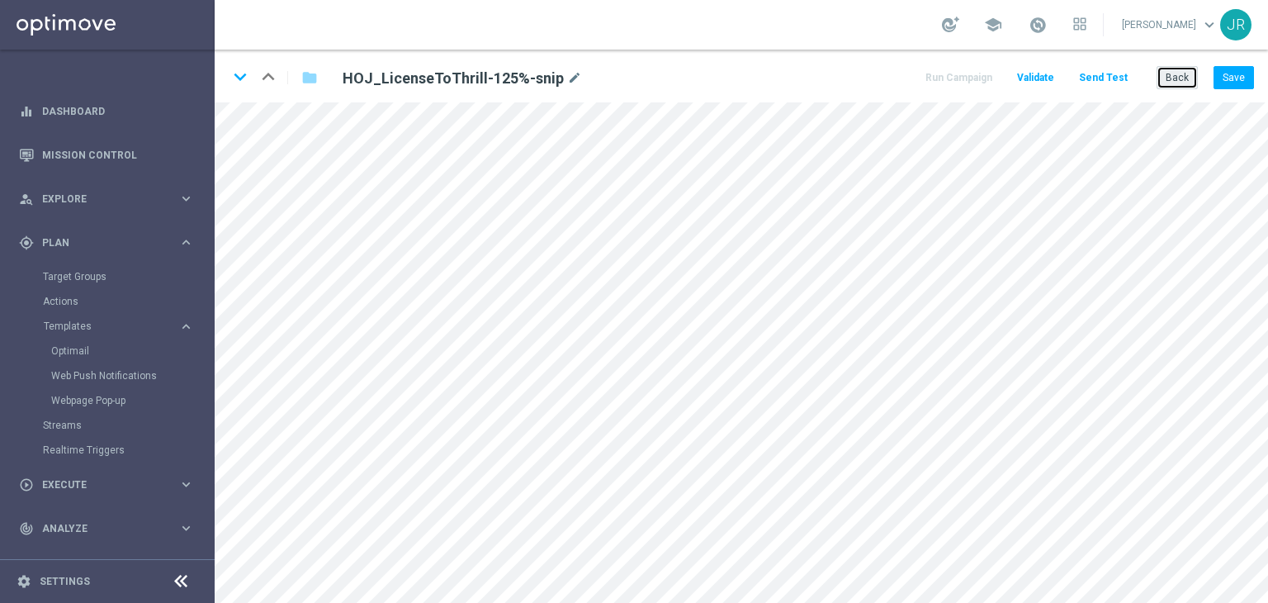
click at [1173, 78] on button "Back" at bounding box center [1177, 77] width 41 height 23
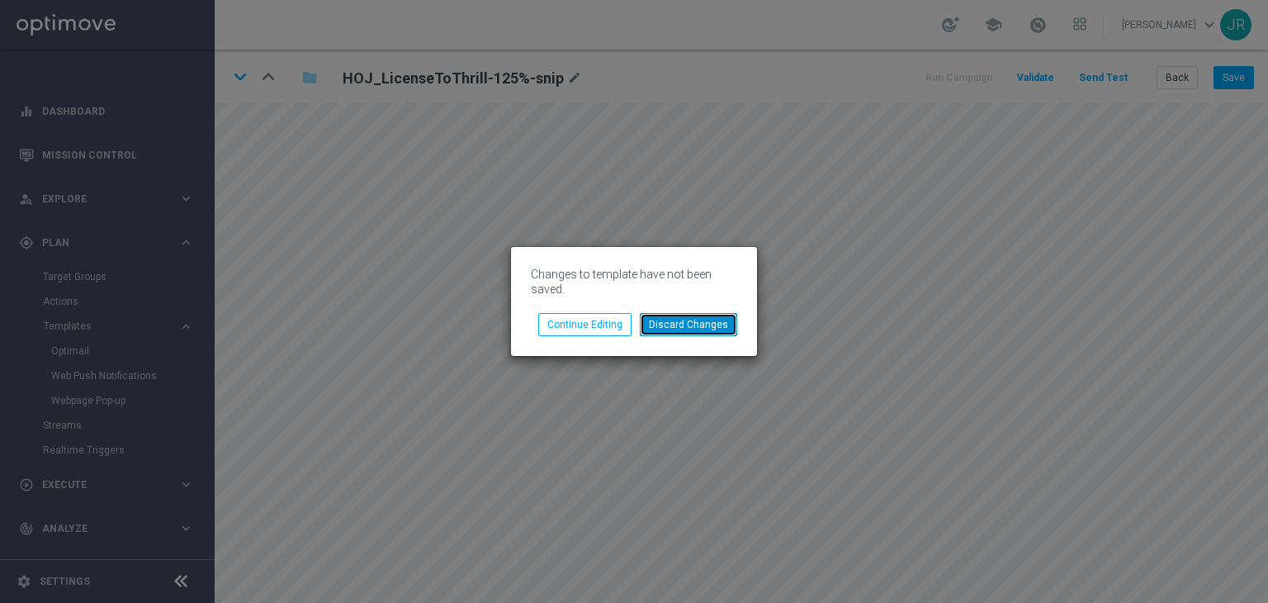
click at [690, 324] on button "Discard Changes" at bounding box center [688, 324] width 97 height 23
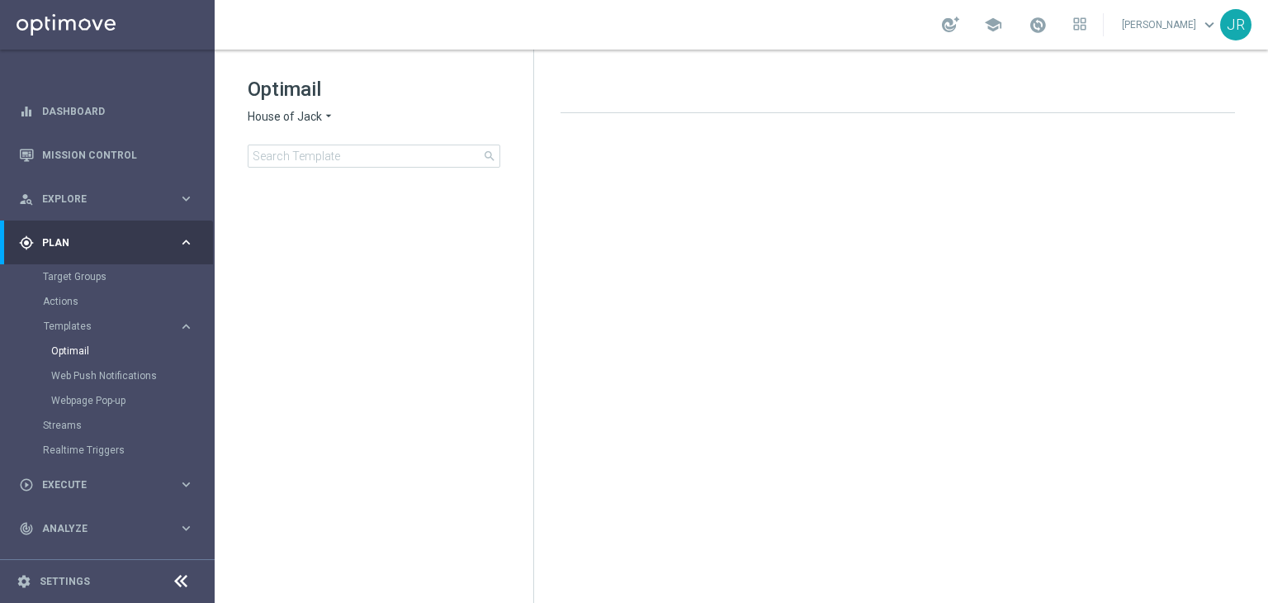
click at [254, 116] on span "House of Jack" at bounding box center [285, 117] width 74 height 16
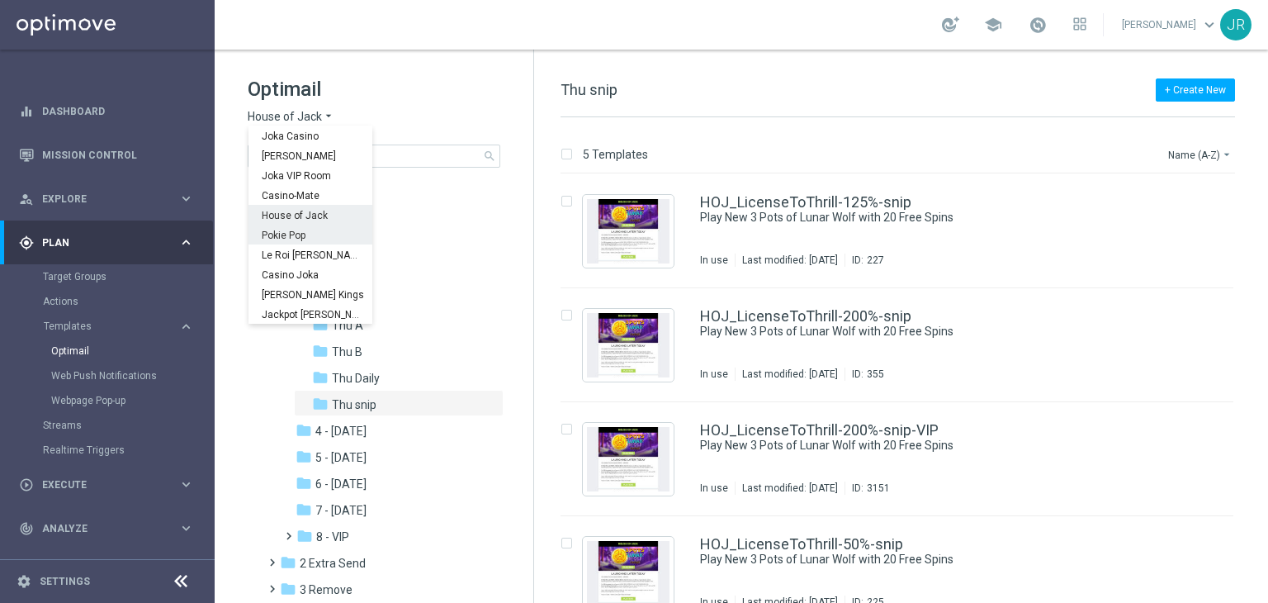
click at [0, 0] on span "Pokie Pop" at bounding box center [0, 0] width 0 height 0
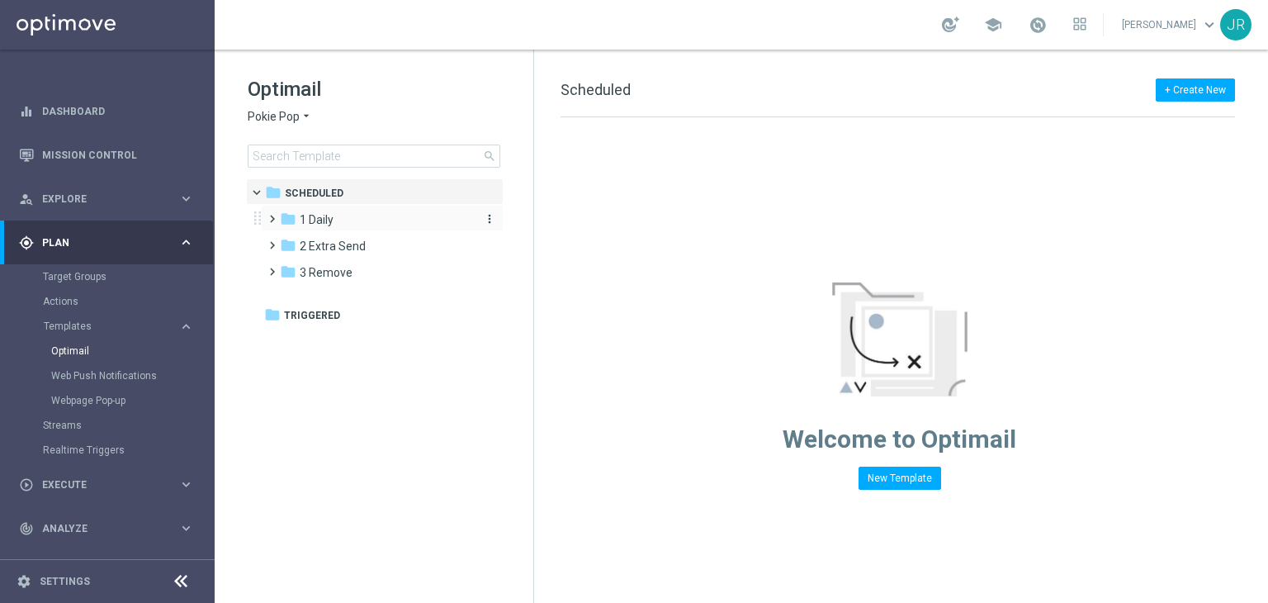
click at [327, 216] on span "1 Daily" at bounding box center [317, 219] width 34 height 15
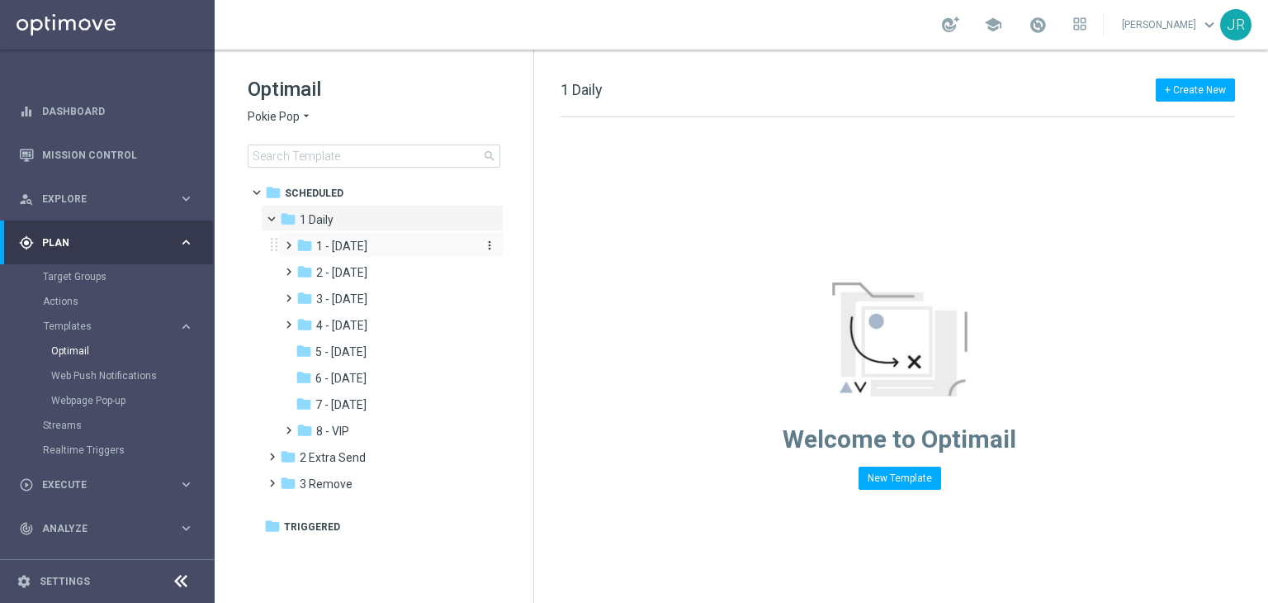
click at [339, 251] on span "1 - [DATE]" at bounding box center [341, 246] width 51 height 15
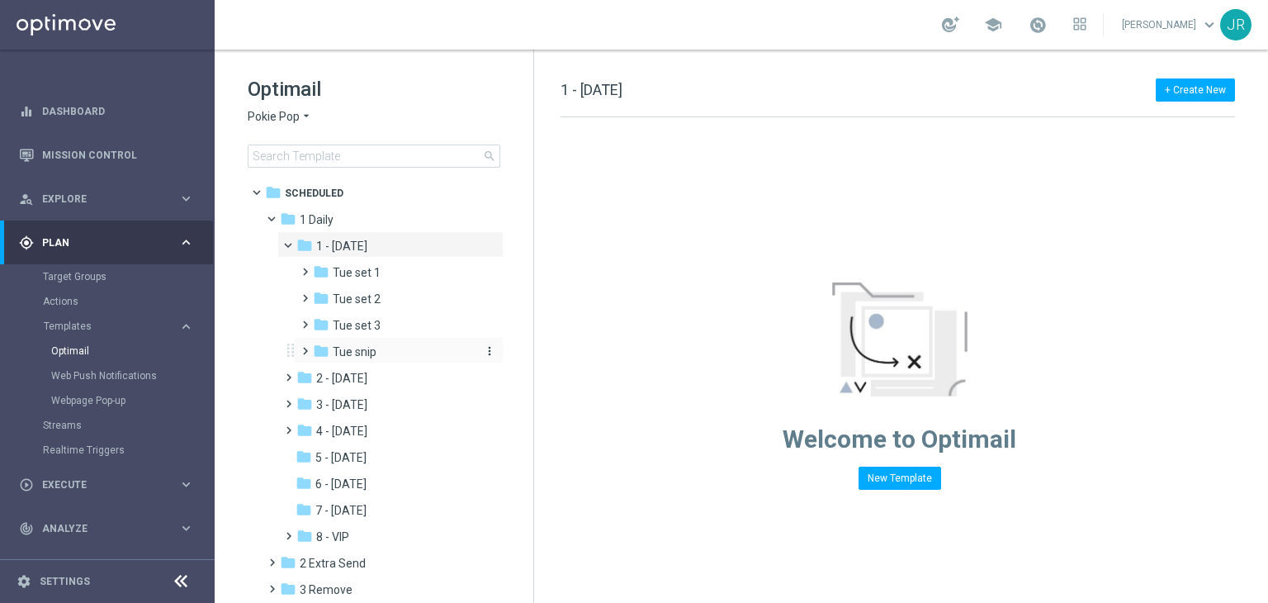
click at [367, 344] on span "Tue snip" at bounding box center [355, 351] width 44 height 15
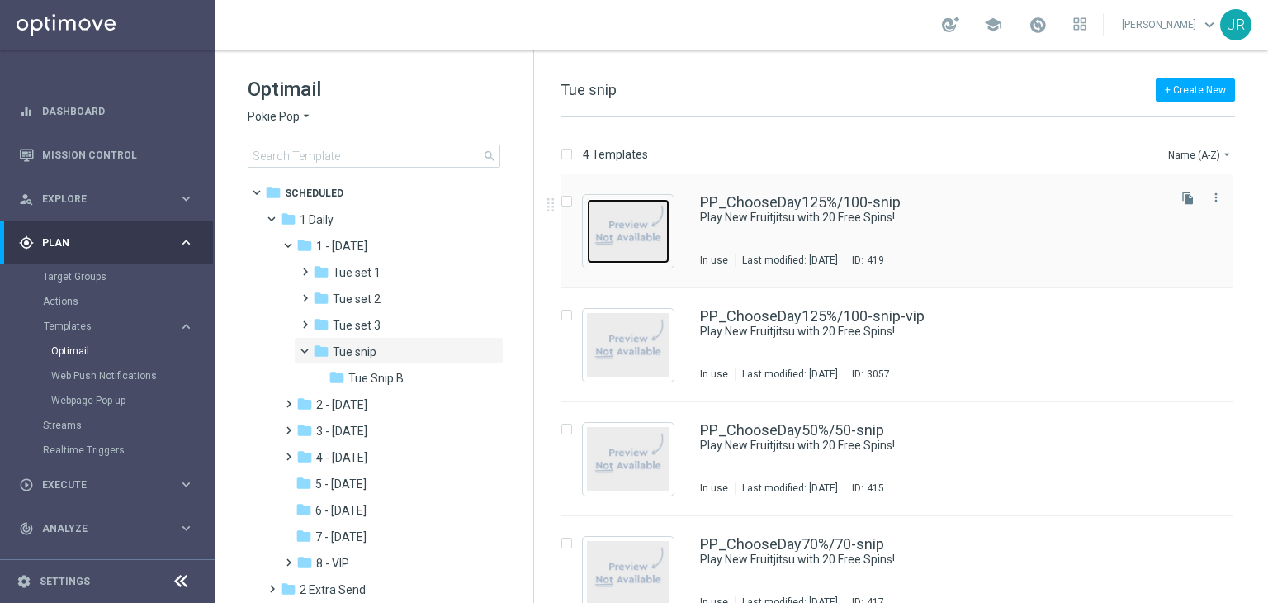
click at [661, 254] on img "Press SPACE to select this row." at bounding box center [628, 231] width 83 height 64
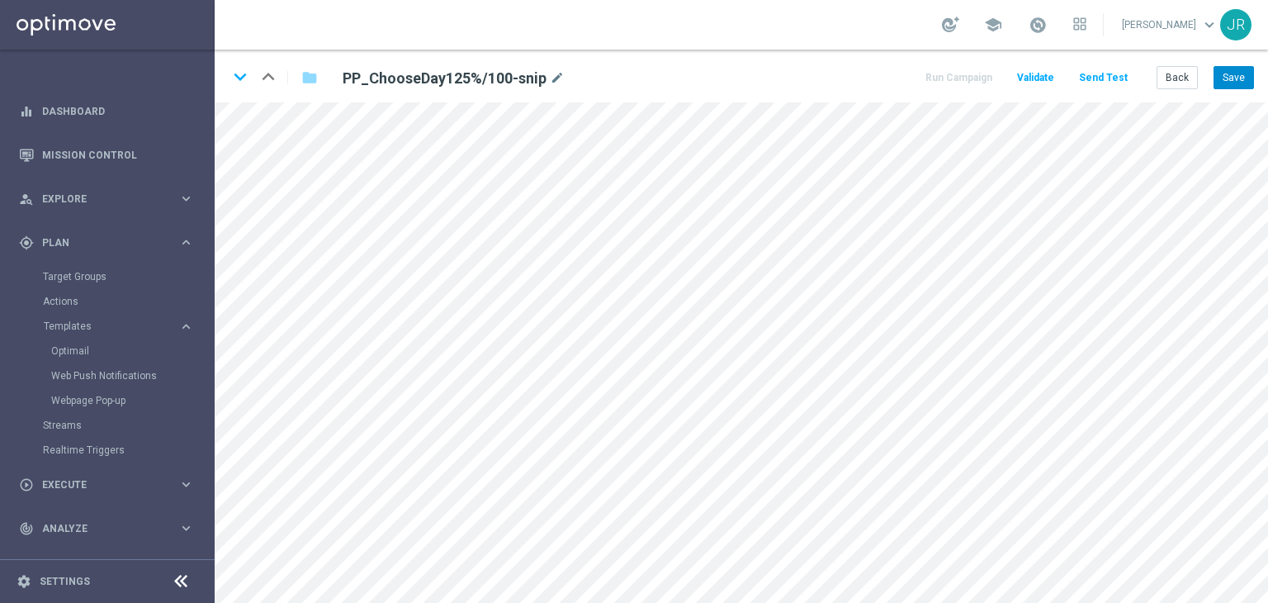
click at [1225, 84] on div "keyboard_arrow_down keyboard_arrow_up folder PP_ChooseDay125%/100-snip mode_edi…" at bounding box center [742, 76] width 1054 height 53
click at [1226, 81] on button "Save" at bounding box center [1234, 77] width 40 height 23
click at [1237, 80] on button "Save" at bounding box center [1234, 77] width 40 height 23
click at [1245, 67] on button "Save" at bounding box center [1234, 77] width 40 height 23
click at [1231, 79] on button "Save" at bounding box center [1234, 77] width 40 height 23
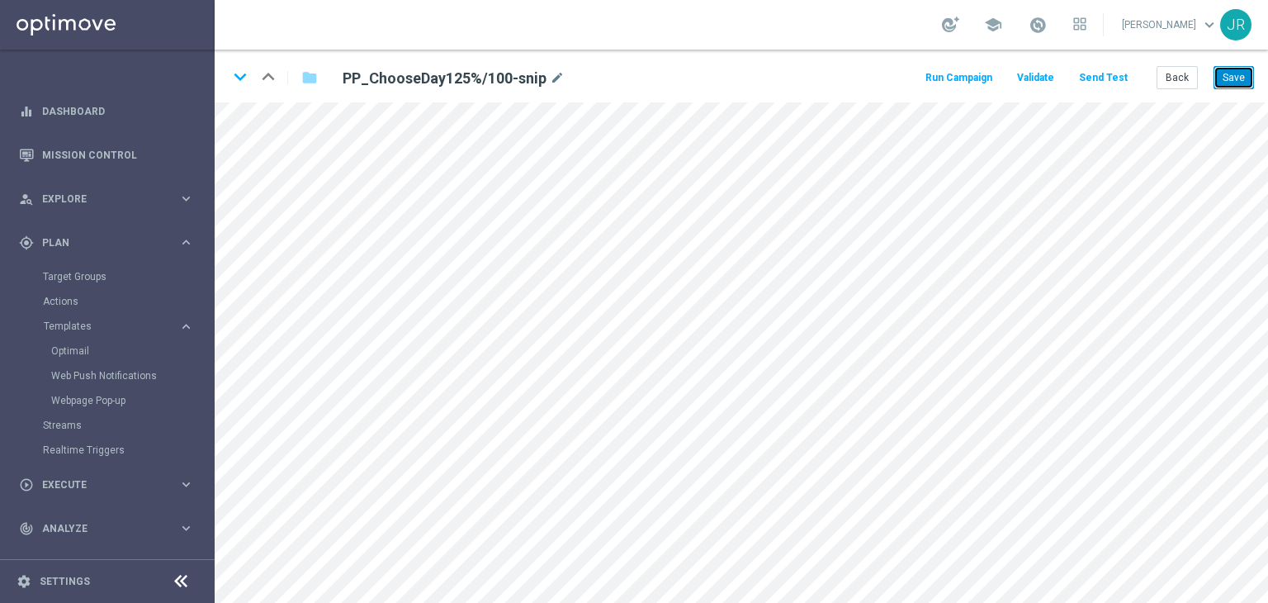
click at [1243, 82] on button "Save" at bounding box center [1234, 77] width 40 height 23
click at [1238, 73] on button "Save" at bounding box center [1234, 77] width 40 height 23
drag, startPoint x: 1235, startPoint y: 84, endPoint x: 1233, endPoint y: 133, distance: 48.8
click at [1235, 83] on button "Save" at bounding box center [1234, 77] width 40 height 23
drag, startPoint x: 1230, startPoint y: 78, endPoint x: 1234, endPoint y: 95, distance: 16.8
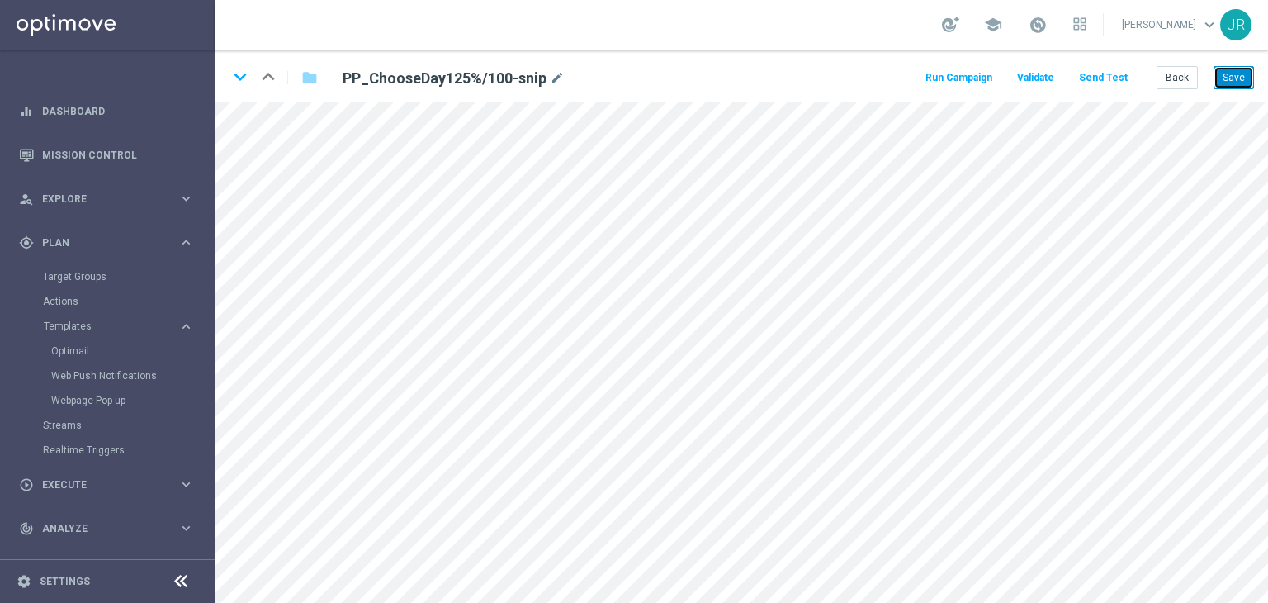
click at [1232, 78] on button "Save" at bounding box center [1234, 77] width 40 height 23
click at [1237, 80] on button "Save" at bounding box center [1234, 77] width 40 height 23
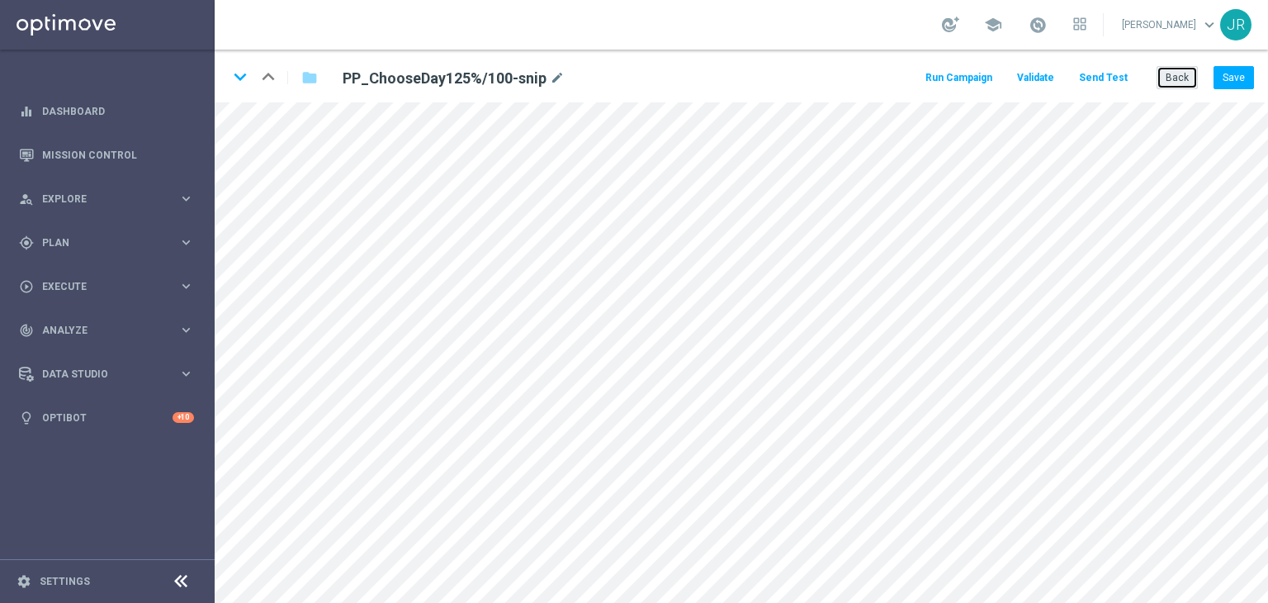
click at [1181, 83] on button "Back" at bounding box center [1177, 77] width 41 height 23
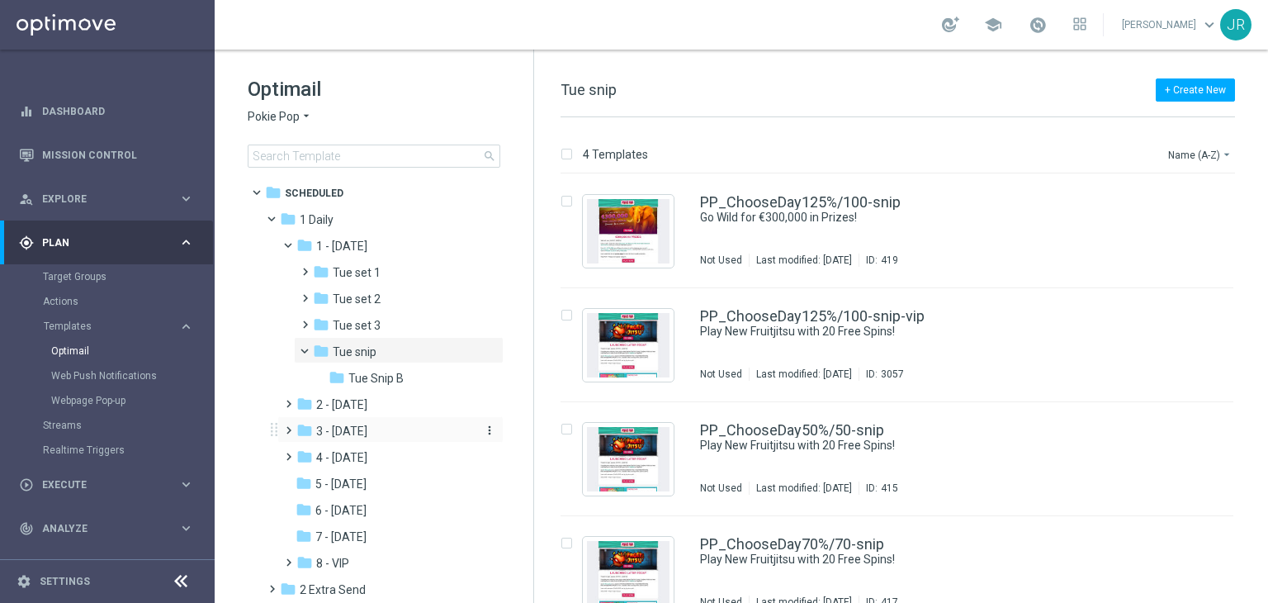
click at [351, 433] on span "3 - [DATE]" at bounding box center [341, 431] width 51 height 15
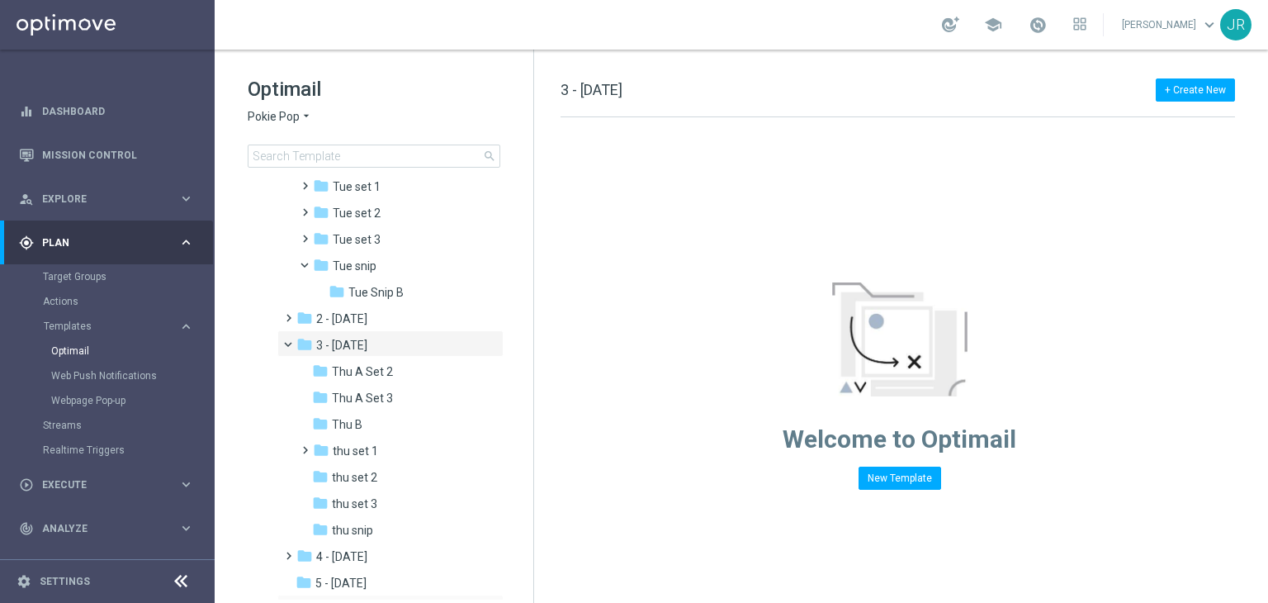
scroll to position [165, 0]
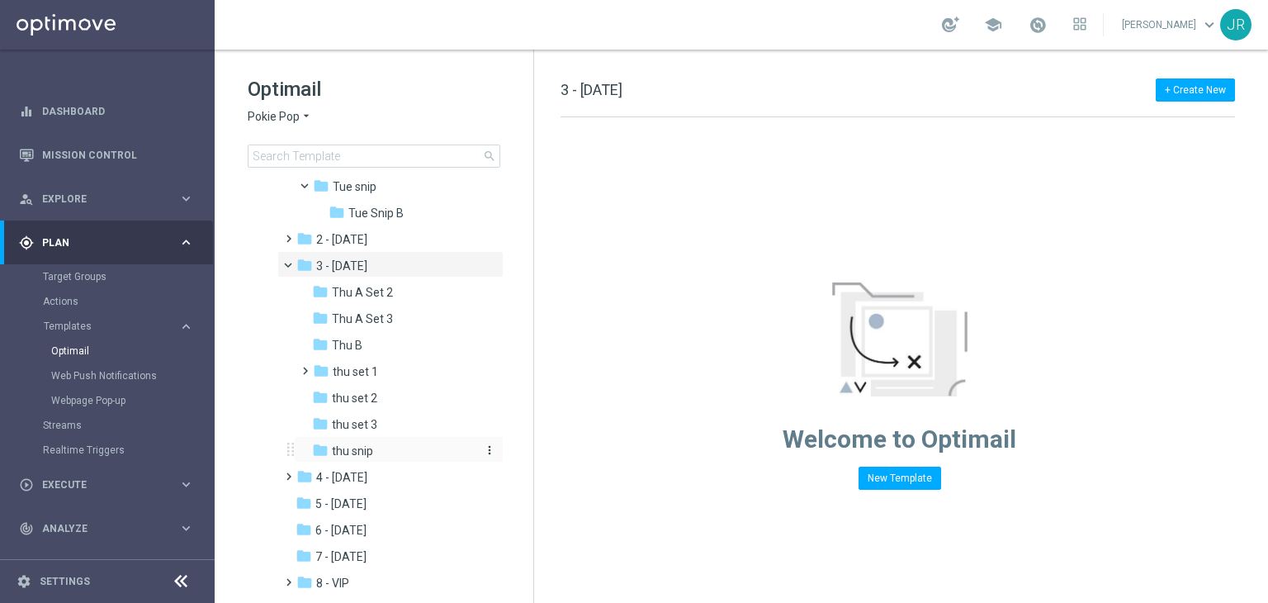
click at [372, 449] on span "thu snip" at bounding box center [352, 450] width 41 height 15
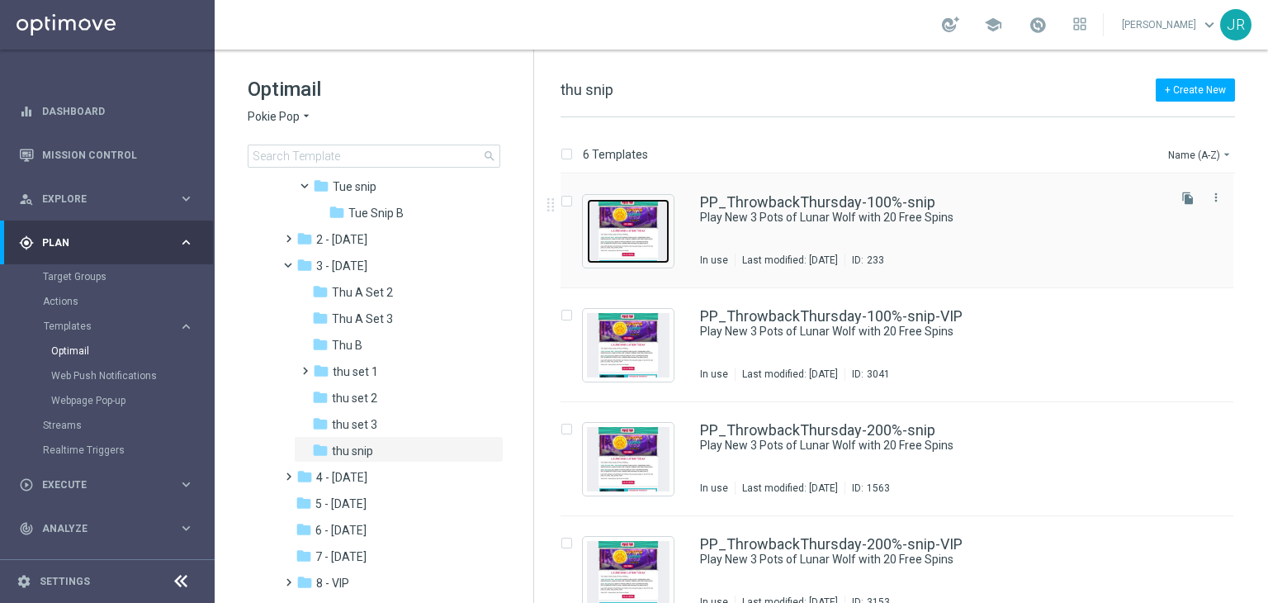
click at [622, 200] on img "Press SPACE to select this row." at bounding box center [628, 231] width 83 height 64
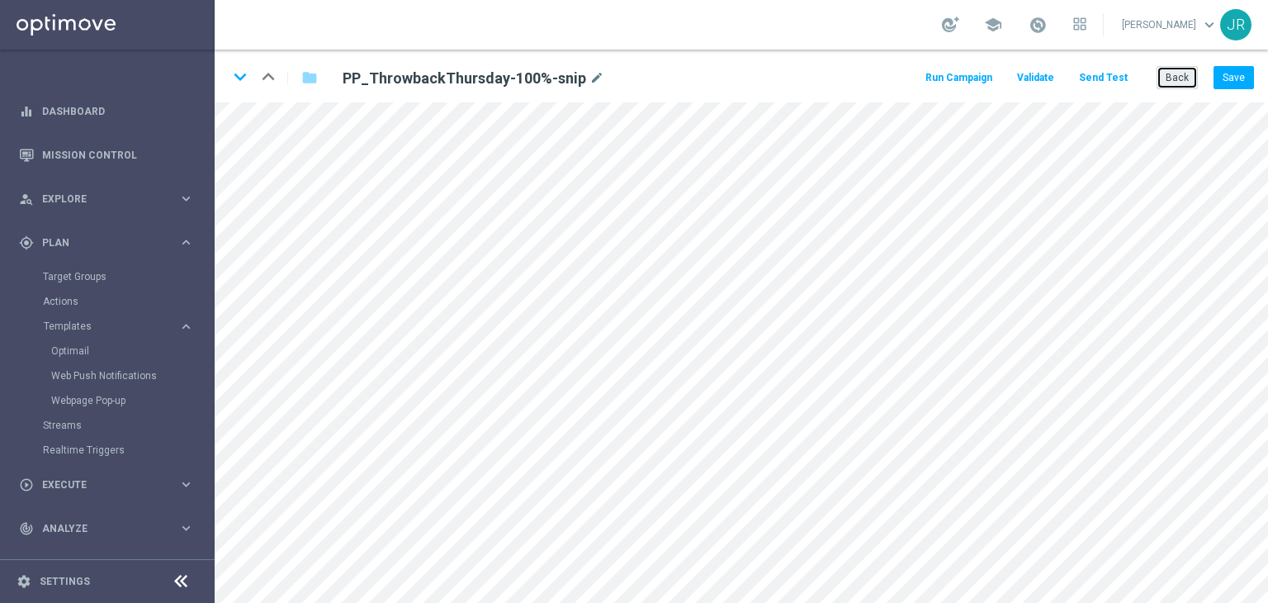
click at [1175, 75] on button "Back" at bounding box center [1177, 77] width 41 height 23
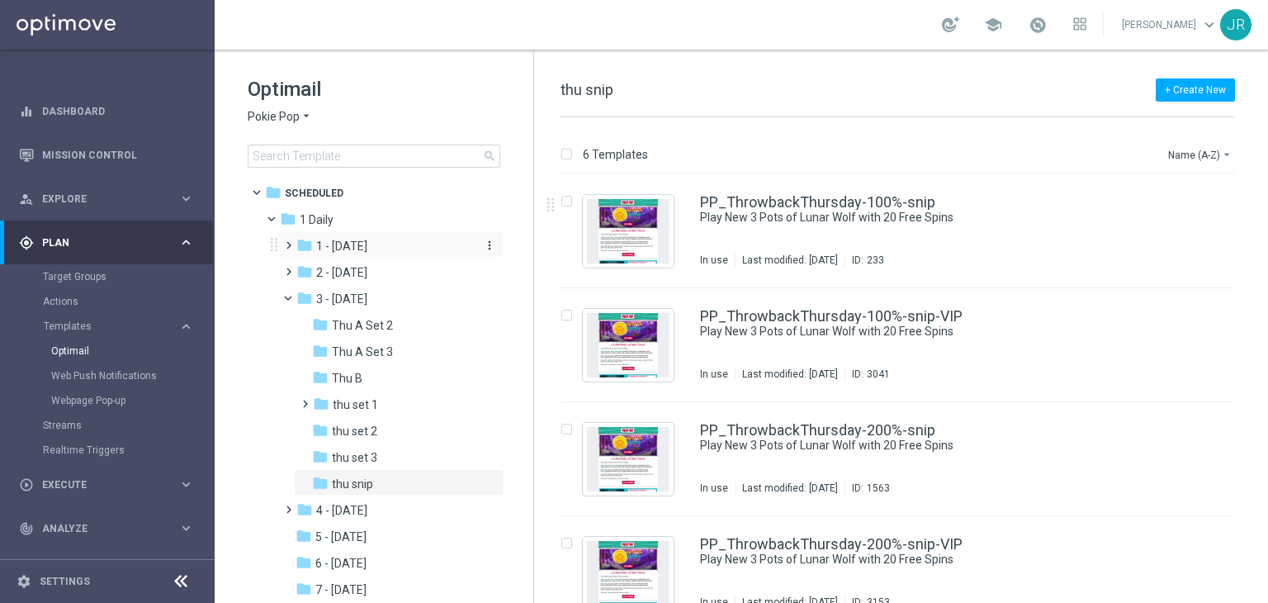
click at [341, 248] on span "1 - [DATE]" at bounding box center [341, 246] width 51 height 15
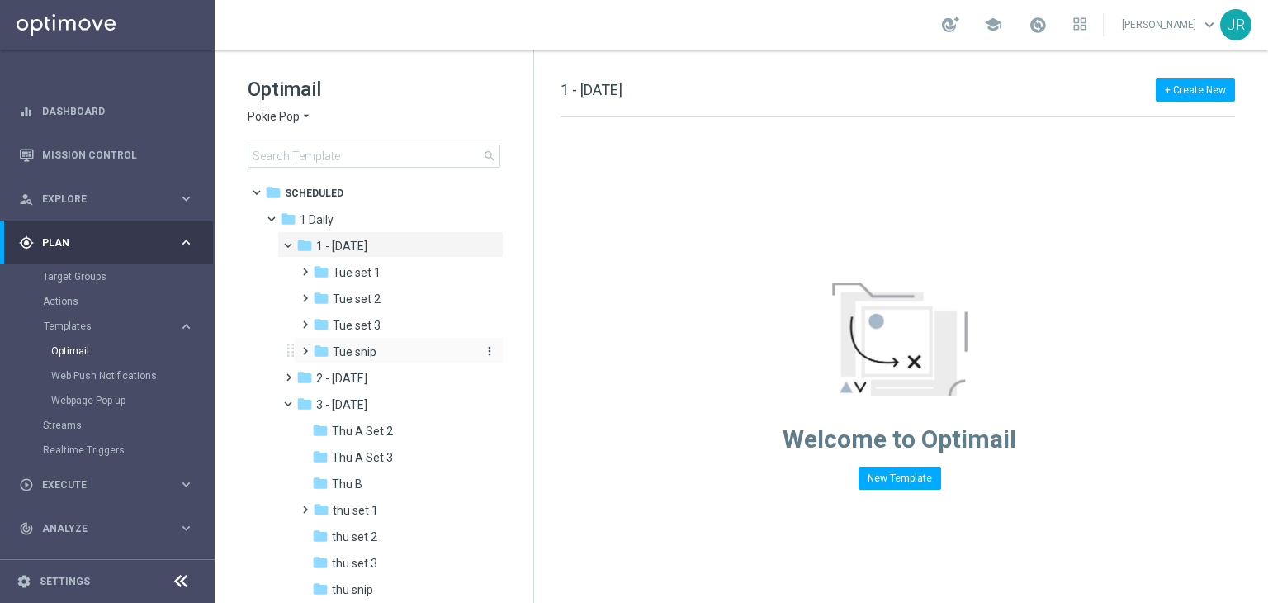
click at [367, 354] on span "Tue snip" at bounding box center [355, 351] width 44 height 15
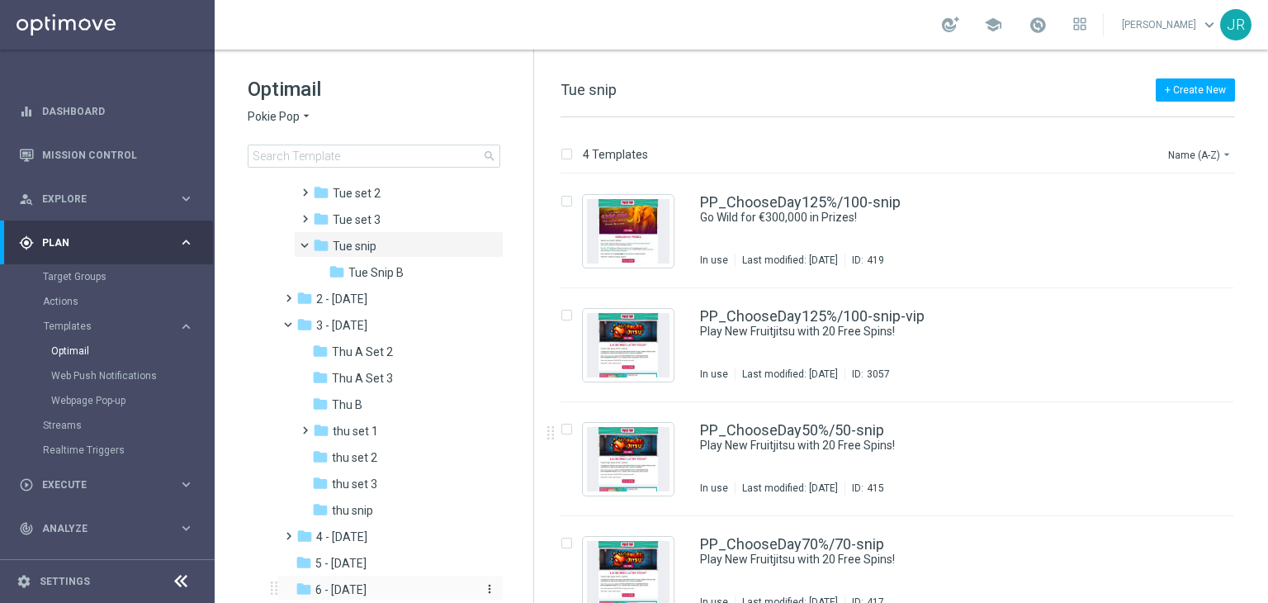
scroll to position [248, 0]
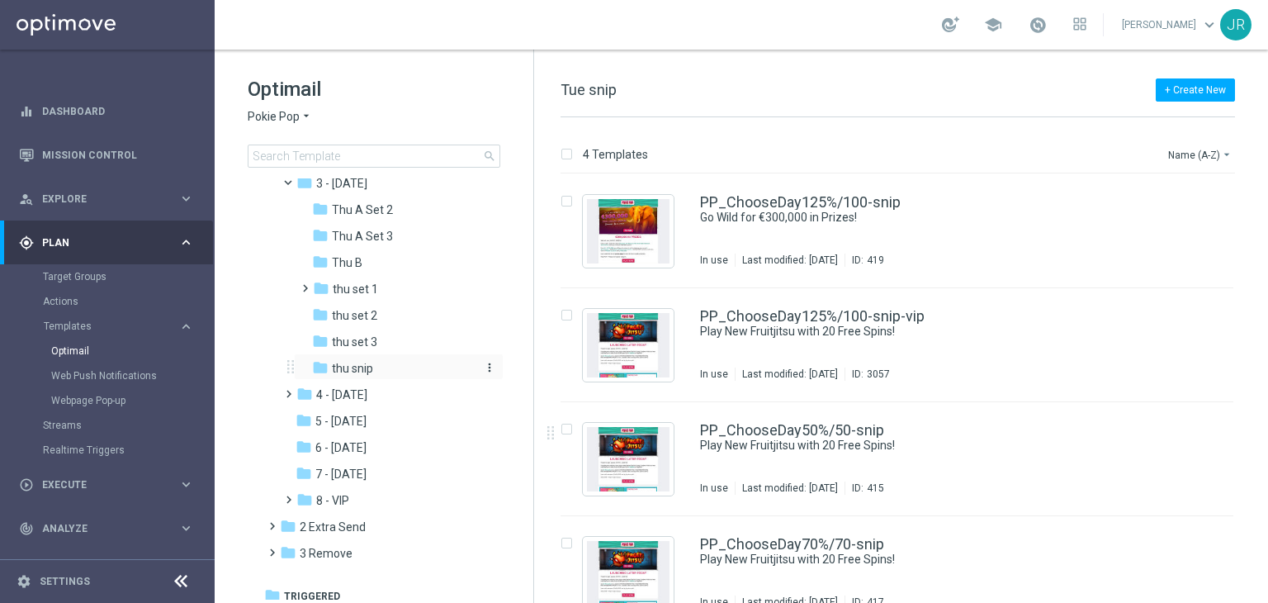
click at [347, 371] on span "thu snip" at bounding box center [352, 368] width 41 height 15
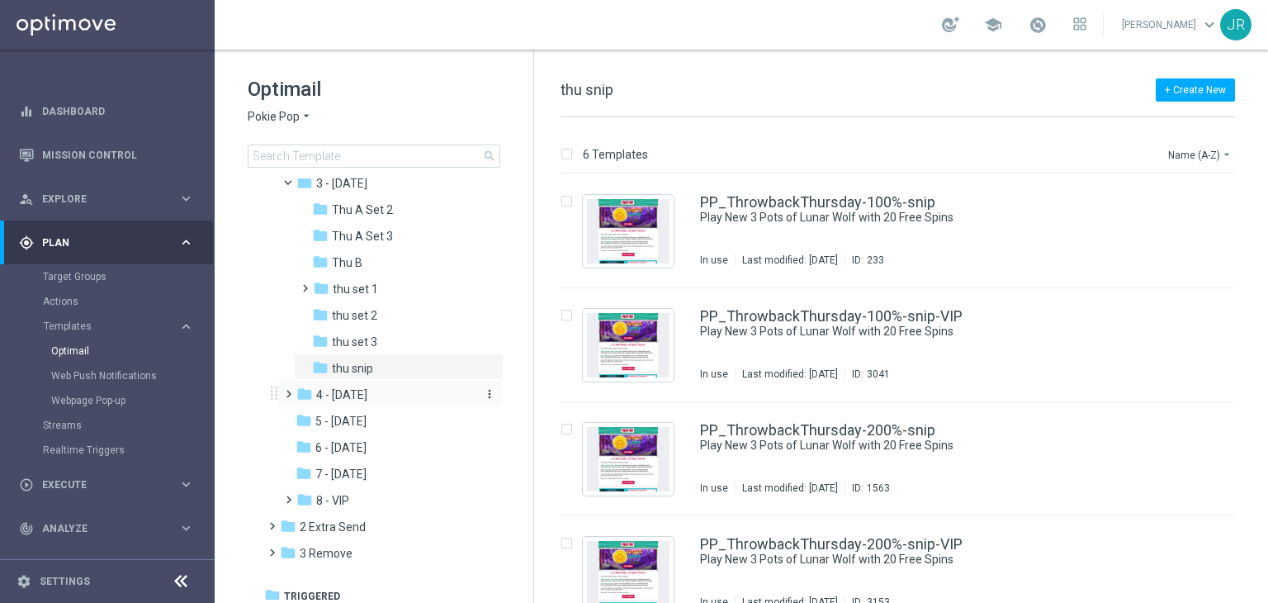
click at [339, 397] on span "4 - [DATE]" at bounding box center [341, 394] width 51 height 15
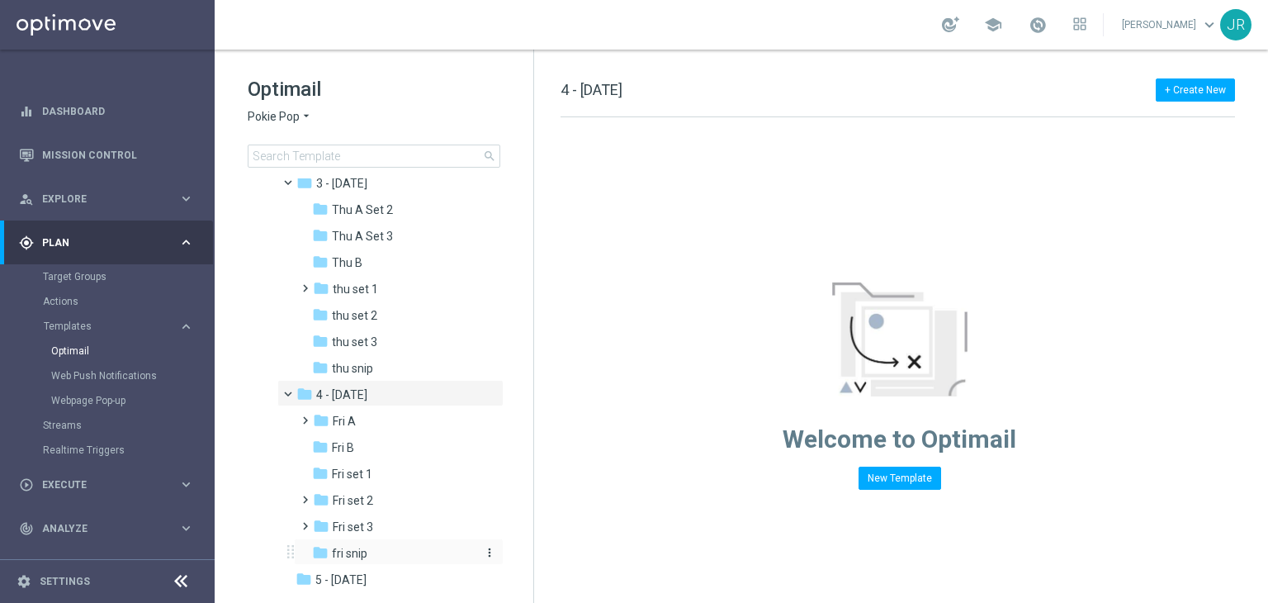
click at [367, 544] on div "folder fri snip" at bounding box center [393, 553] width 163 height 19
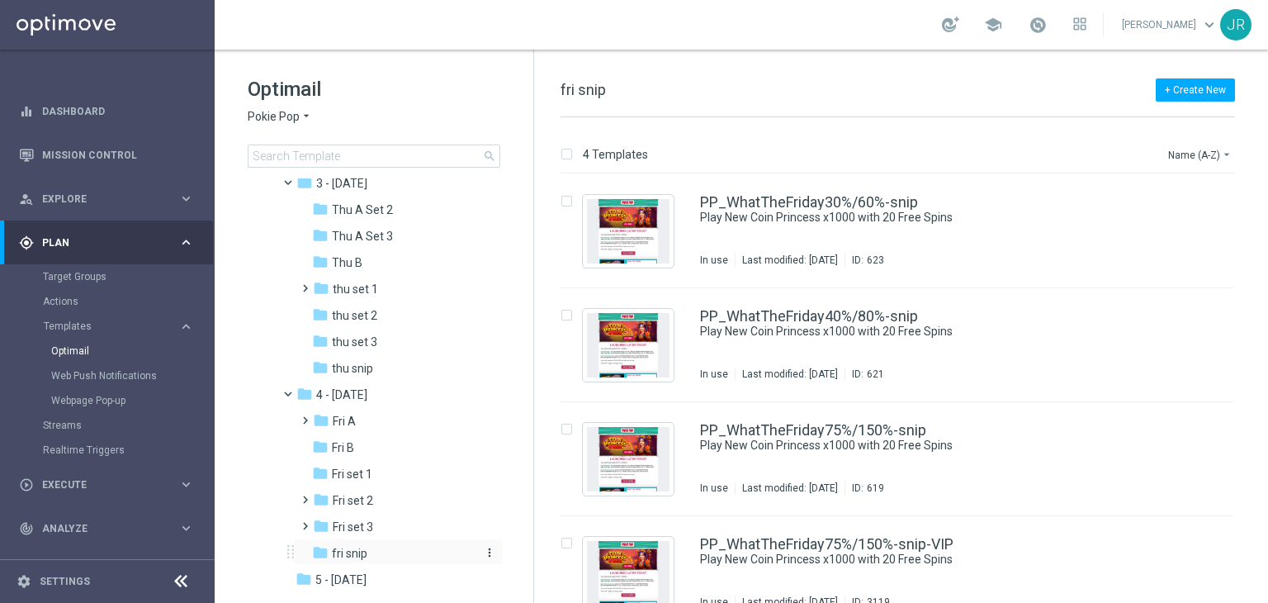
scroll to position [415, 0]
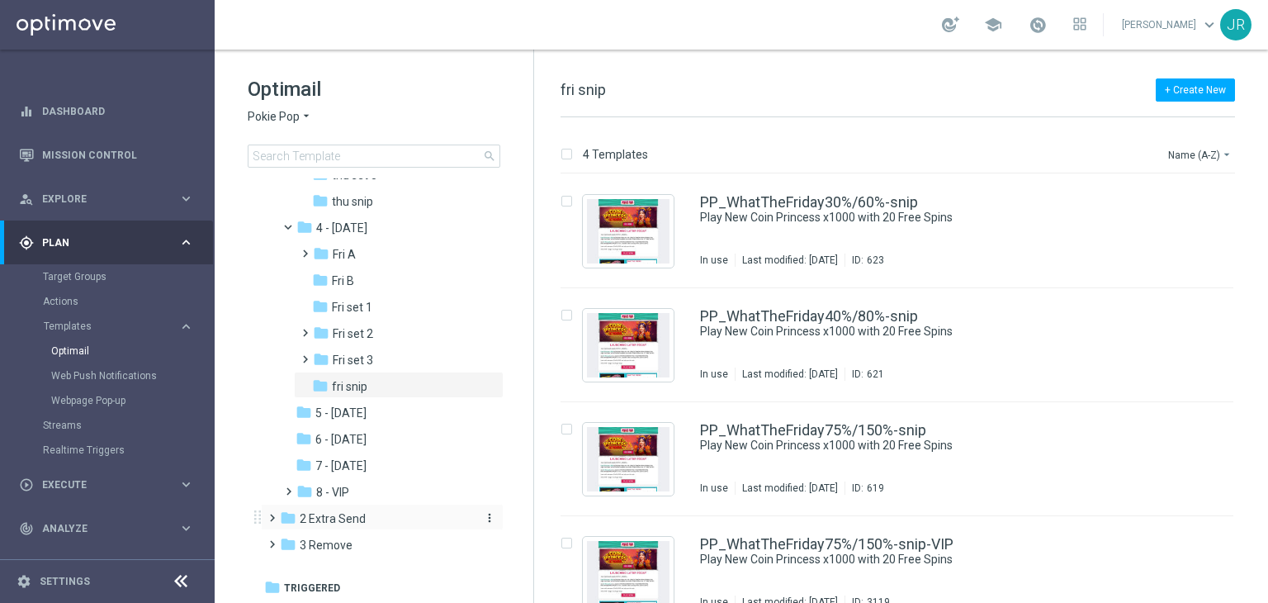
click at [339, 517] on span "2 Extra Send" at bounding box center [333, 518] width 66 height 15
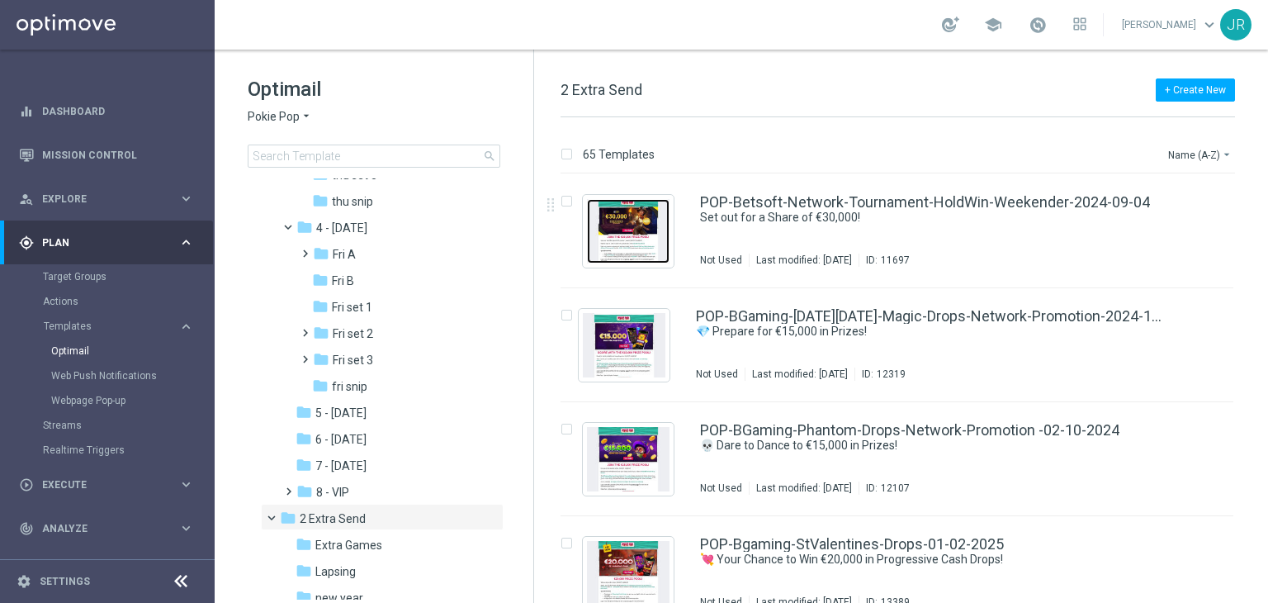
drag, startPoint x: 638, startPoint y: 236, endPoint x: 654, endPoint y: 256, distance: 25.8
click at [638, 238] on img "Press SPACE to select this row." at bounding box center [628, 231] width 83 height 64
